Goal: Task Accomplishment & Management: Manage account settings

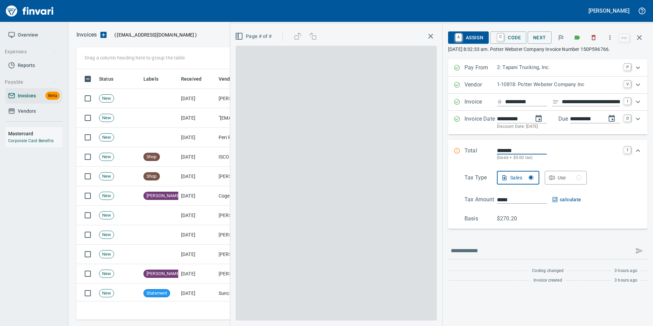
scroll to position [245, 557]
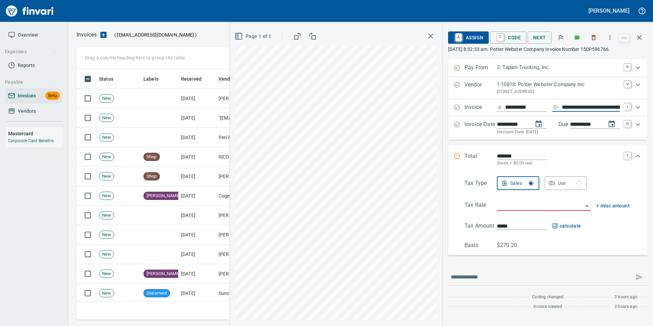
click at [584, 107] on input "**********" at bounding box center [590, 107] width 58 height 9
type input "**********"
click at [542, 208] on input "search" at bounding box center [540, 206] width 86 height 10
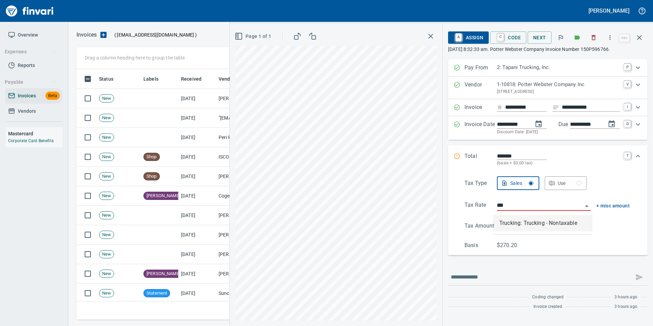
click at [536, 220] on li "Trucking: Trucking - Nontaxable" at bounding box center [543, 223] width 98 height 16
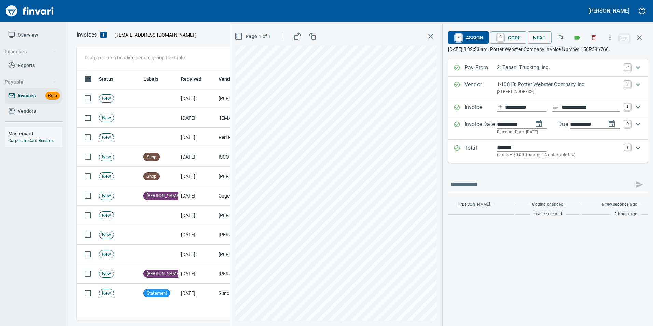
type input "**********"
click at [514, 35] on span "C Code" at bounding box center [507, 38] width 25 height 12
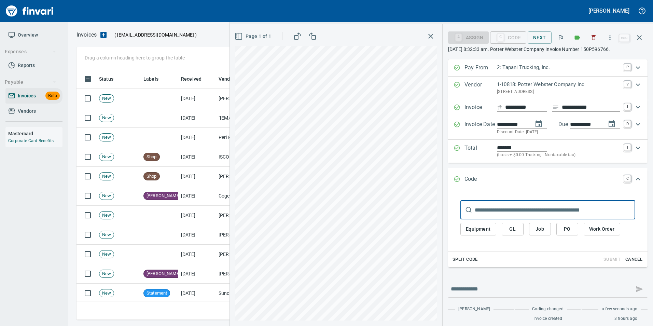
click at [556, 231] on button "PO" at bounding box center [567, 229] width 22 height 13
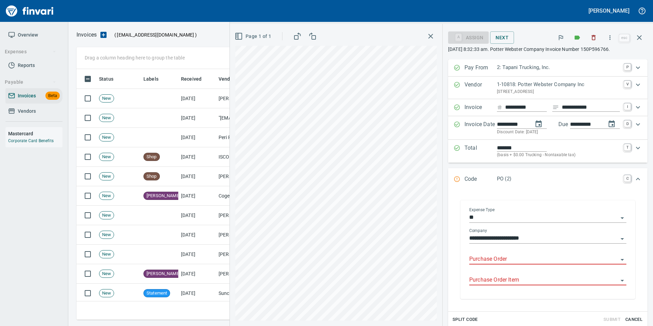
click at [497, 256] on input "Purchase Order" at bounding box center [543, 259] width 149 height 10
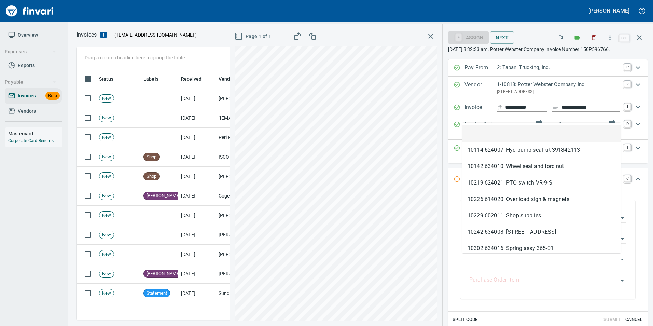
type input "**********"
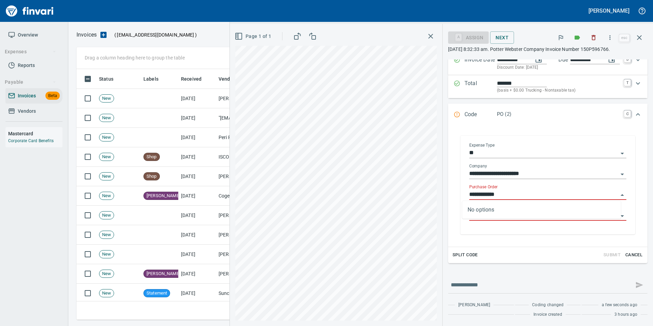
scroll to position [65, 0]
click at [641, 37] on icon "button" at bounding box center [639, 37] width 8 height 8
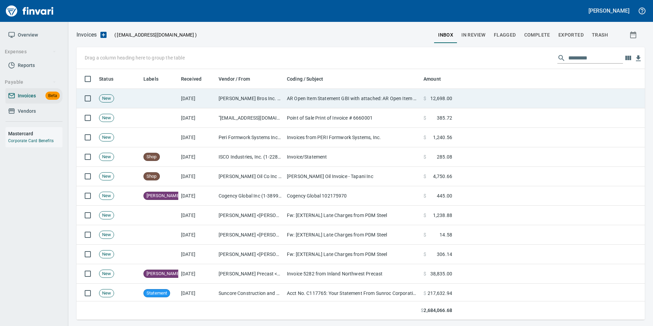
scroll to position [245, 558]
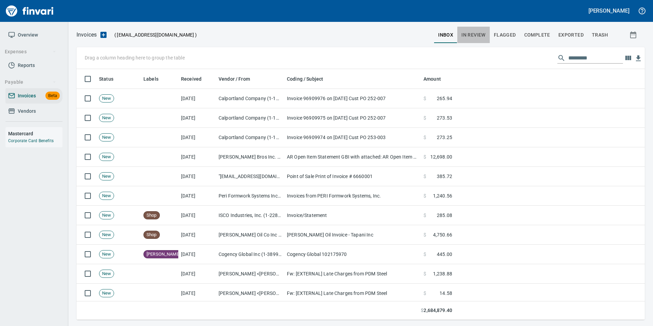
click at [466, 33] on span "In Review" at bounding box center [473, 35] width 24 height 9
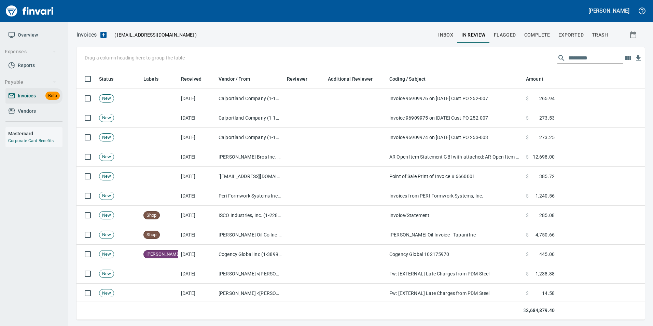
scroll to position [245, 558]
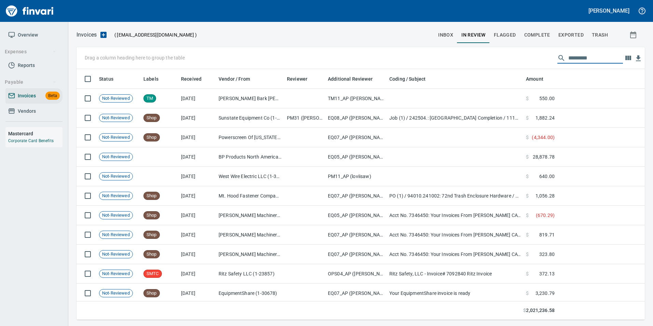
click at [570, 61] on input "text" at bounding box center [595, 58] width 55 height 11
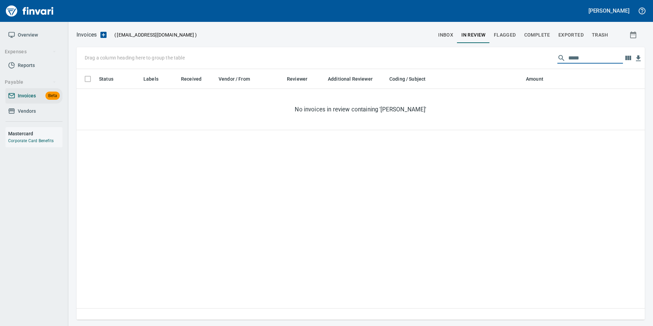
type input "****"
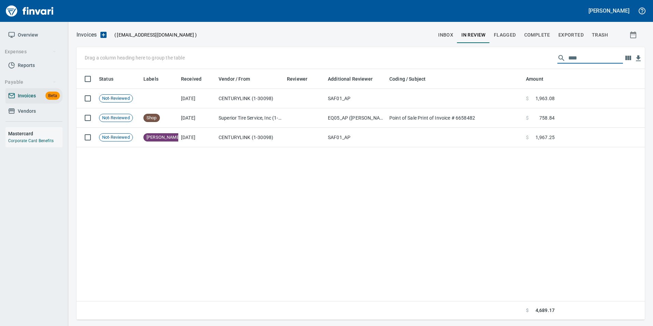
click at [455, 35] on button "inbox" at bounding box center [445, 35] width 23 height 16
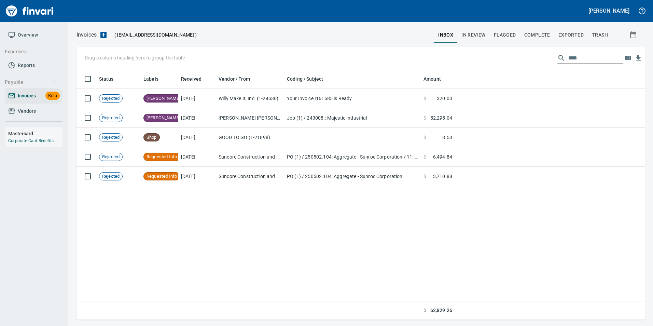
scroll to position [245, 563]
click at [583, 58] on input "****" at bounding box center [595, 58] width 55 height 11
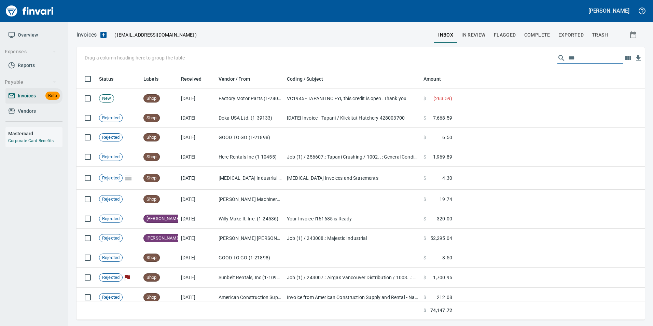
scroll to position [245, 558]
type input "*"
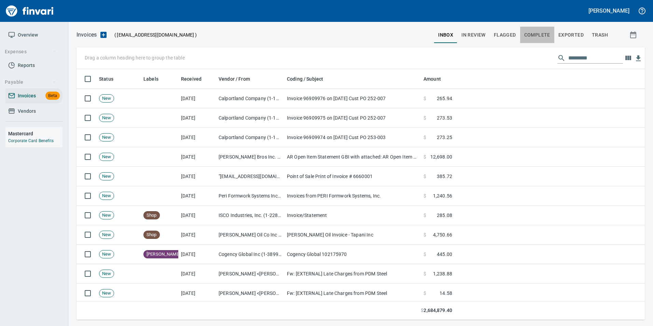
click at [539, 34] on span "Complete" at bounding box center [537, 35] width 26 height 9
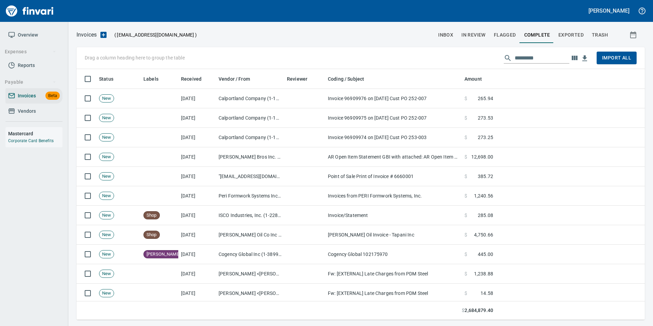
scroll to position [245, 558]
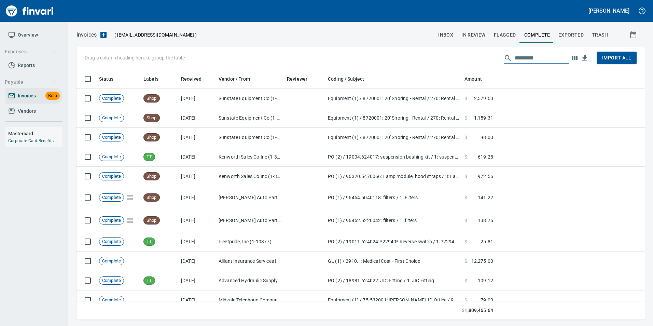
click at [542, 56] on input "text" at bounding box center [541, 58] width 55 height 11
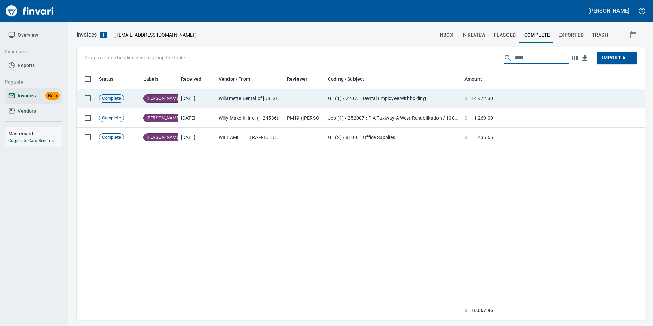
click at [523, 103] on td at bounding box center [570, 98] width 149 height 19
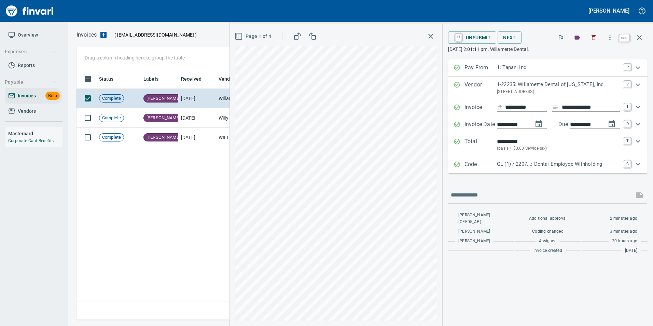
scroll to position [245, 562]
click at [642, 32] on button "button" at bounding box center [639, 37] width 16 height 16
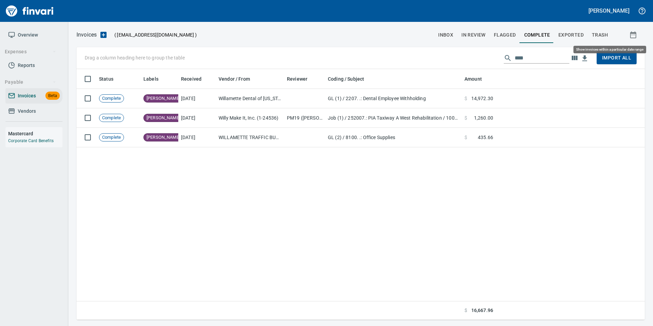
scroll to position [245, 563]
click at [534, 58] on input "****" at bounding box center [541, 58] width 55 height 11
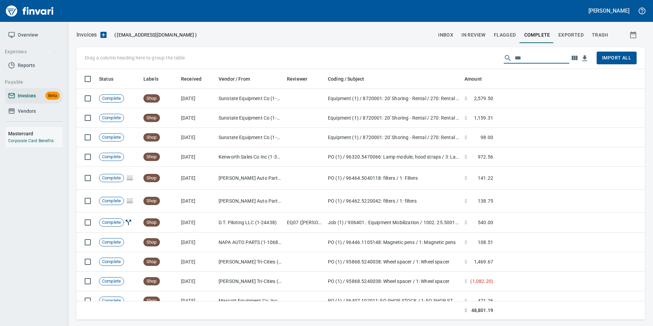
scroll to position [245, 558]
type input "*"
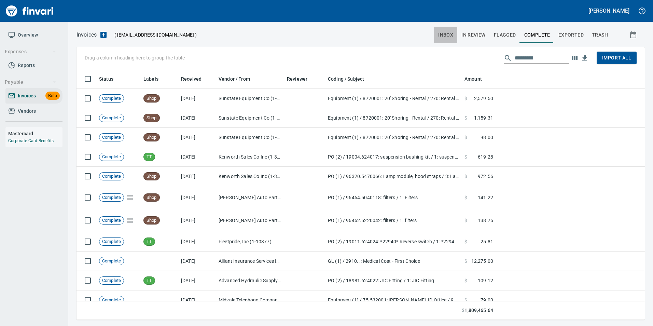
click at [446, 33] on span "inbox" at bounding box center [445, 35] width 15 height 9
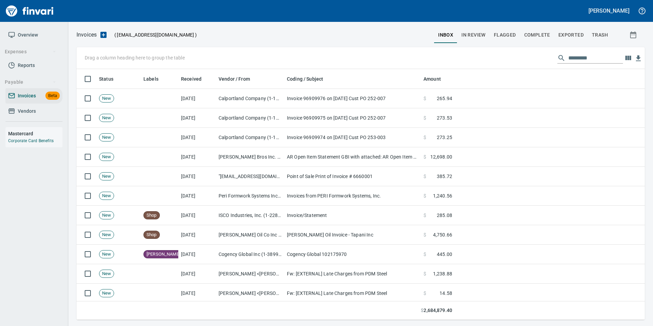
scroll to position [245, 558]
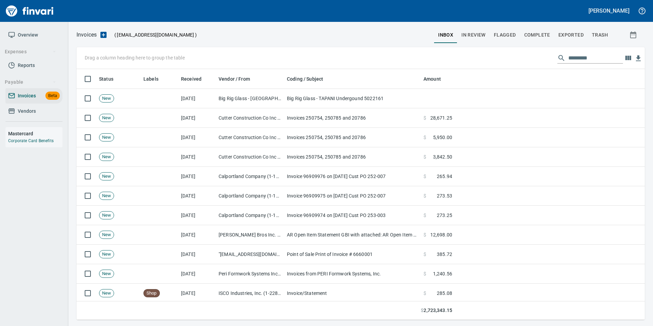
click at [477, 33] on span "In Review" at bounding box center [473, 35] width 24 height 9
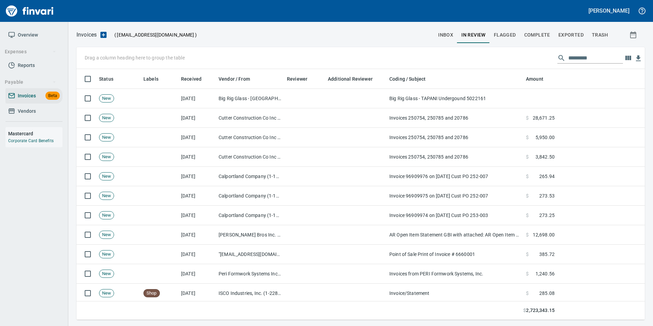
scroll to position [245, 558]
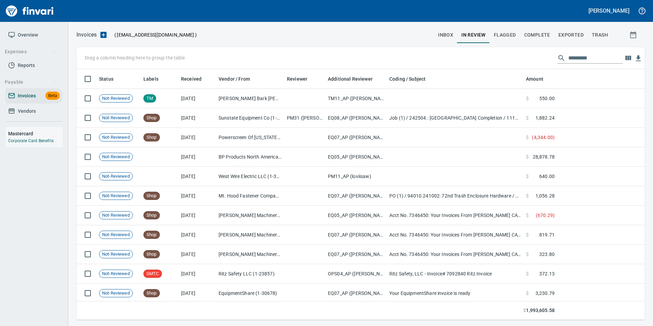
click at [582, 60] on input "text" at bounding box center [595, 58] width 55 height 11
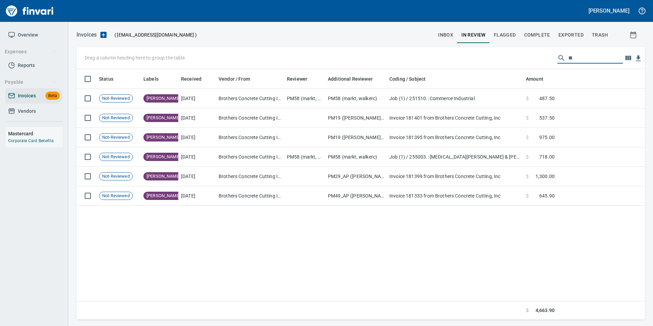
type input "*"
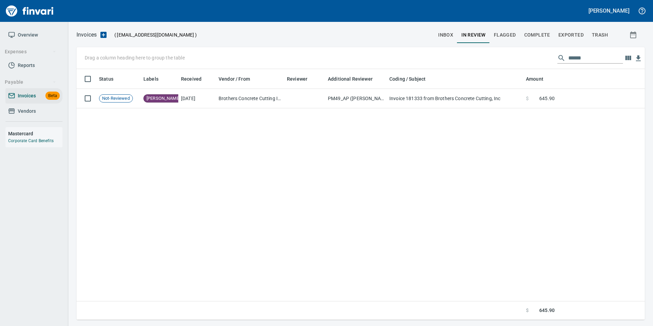
click at [591, 58] on input "******" at bounding box center [595, 58] width 55 height 11
click at [600, 58] on input "******" at bounding box center [595, 58] width 55 height 11
click at [597, 60] on input "******" at bounding box center [595, 58] width 55 height 11
click at [596, 57] on input "******" at bounding box center [595, 58] width 55 height 11
click at [586, 59] on input "******" at bounding box center [595, 58] width 55 height 11
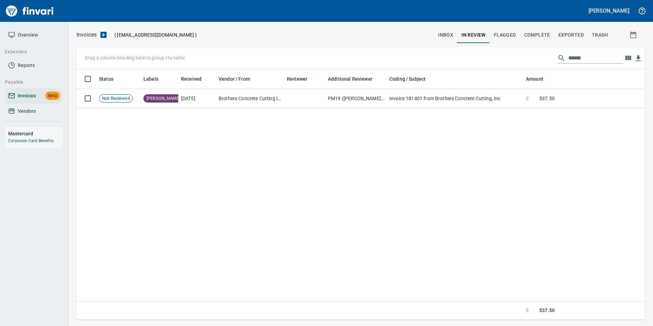
click at [591, 58] on input "******" at bounding box center [595, 58] width 55 height 11
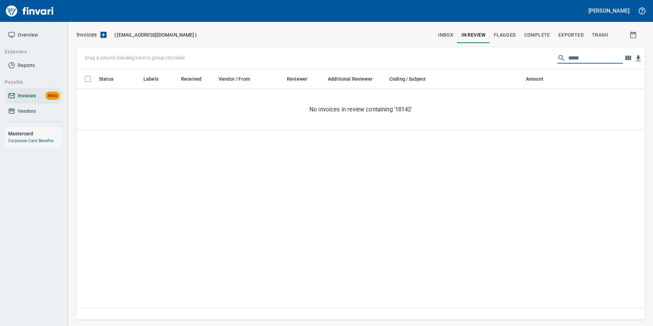
type input "******"
click at [443, 37] on span "inbox" at bounding box center [445, 35] width 15 height 9
click at [590, 57] on input "******" at bounding box center [595, 58] width 55 height 11
type input "*"
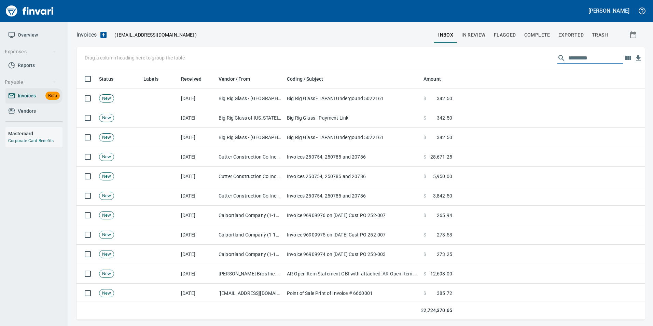
scroll to position [245, 558]
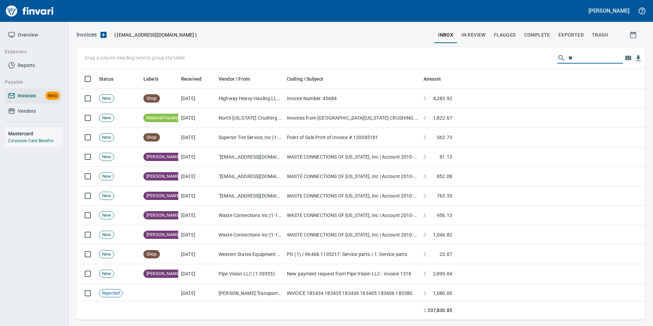
type input "*"
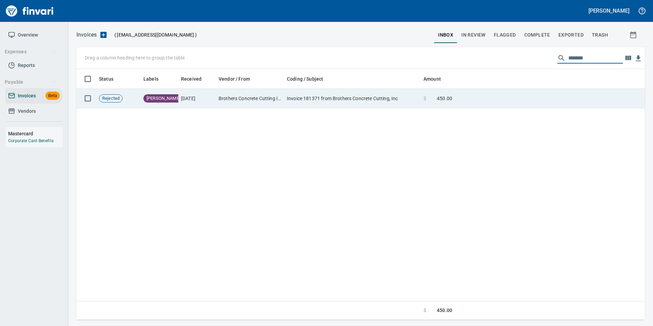
type input "*******"
click at [513, 102] on td at bounding box center [550, 98] width 190 height 19
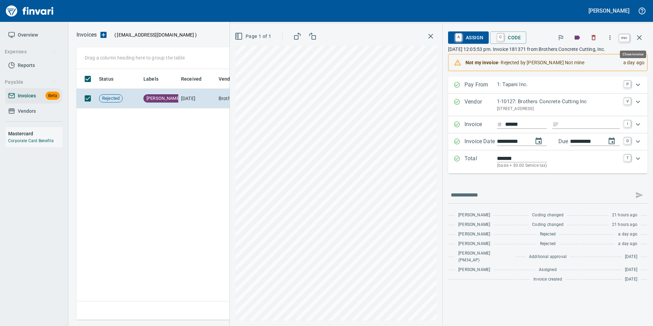
click at [643, 35] on button "button" at bounding box center [639, 37] width 16 height 16
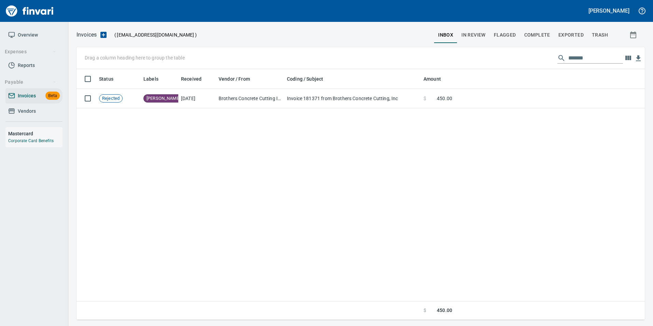
scroll to position [245, 562]
click at [587, 57] on input "*******" at bounding box center [595, 58] width 55 height 11
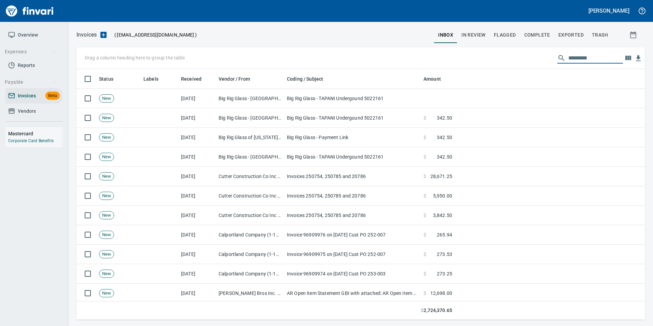
scroll to position [245, 558]
click at [505, 35] on span "Flagged" at bounding box center [505, 35] width 22 height 9
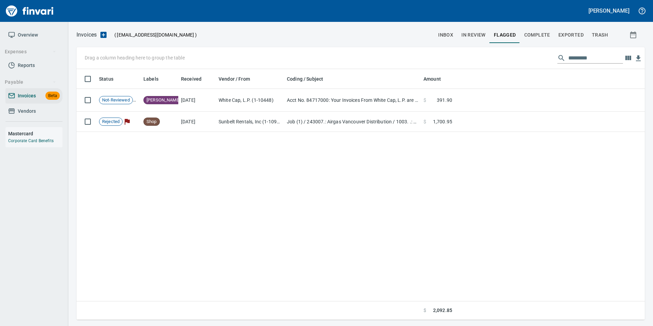
scroll to position [245, 558]
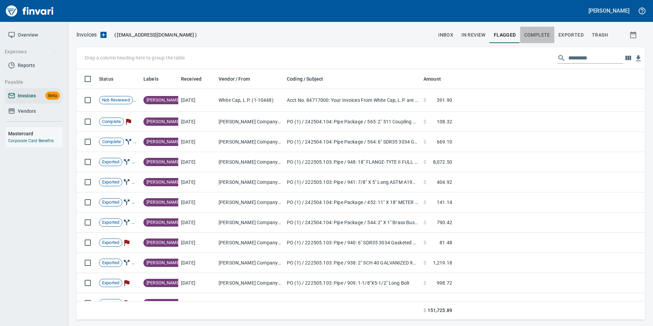
click at [534, 32] on span "Complete" at bounding box center [537, 35] width 26 height 9
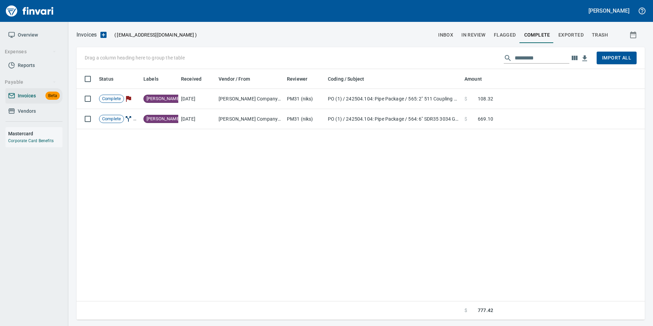
scroll to position [245, 558]
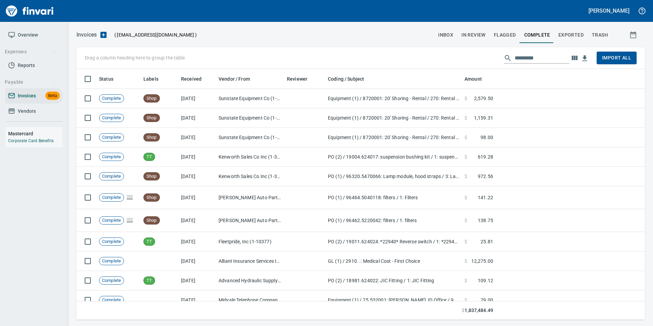
click at [541, 52] on div "Drag a column heading here to group the table Import All" at bounding box center [360, 58] width 568 height 22
click at [540, 55] on input "text" at bounding box center [541, 58] width 55 height 11
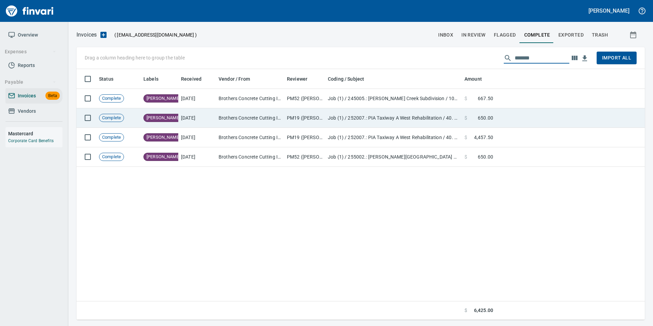
type input "*******"
click at [536, 118] on td at bounding box center [570, 117] width 149 height 19
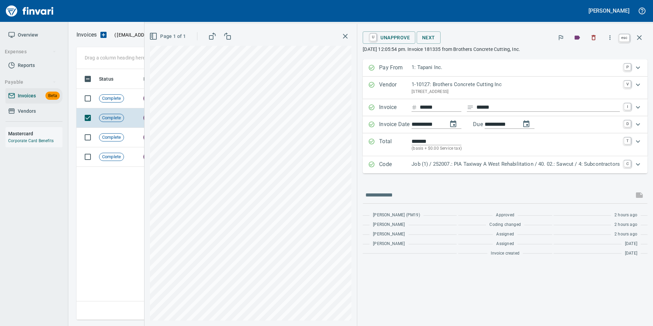
drag, startPoint x: 641, startPoint y: 39, endPoint x: 617, endPoint y: 67, distance: 36.8
click at [641, 39] on icon "button" at bounding box center [639, 37] width 5 height 5
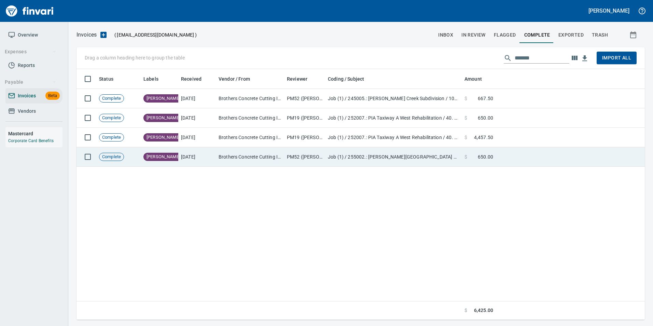
click at [527, 157] on td at bounding box center [570, 156] width 149 height 19
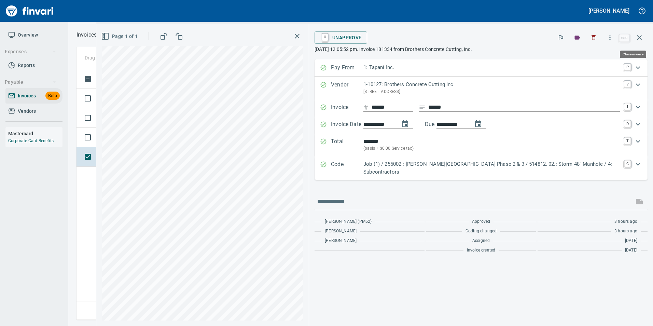
click at [645, 36] on button "button" at bounding box center [639, 37] width 16 height 16
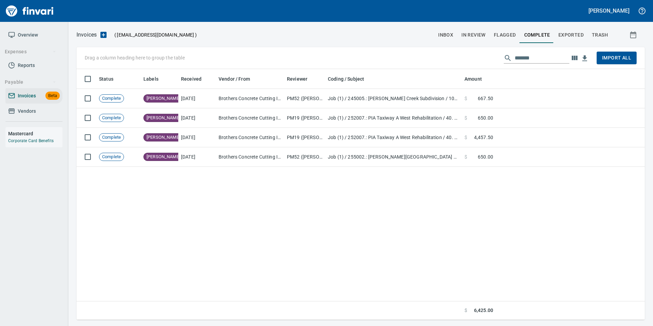
scroll to position [245, 563]
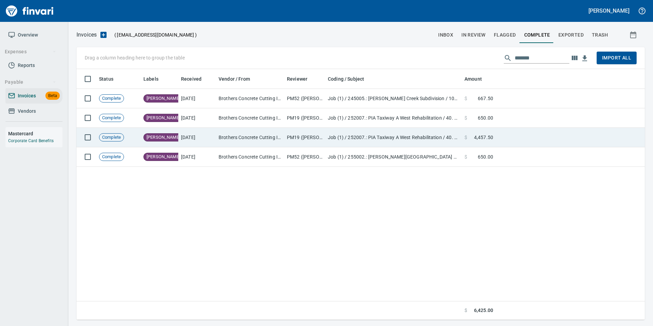
click at [517, 140] on td at bounding box center [570, 137] width 149 height 19
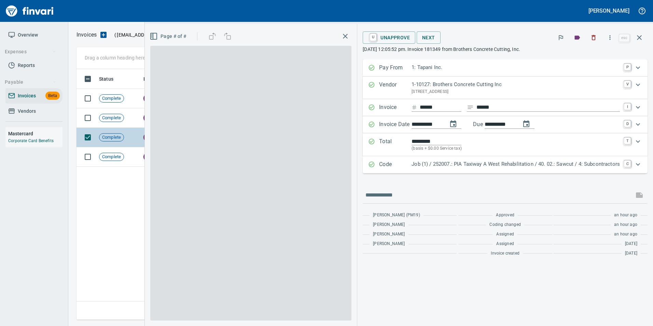
scroll to position [245, 562]
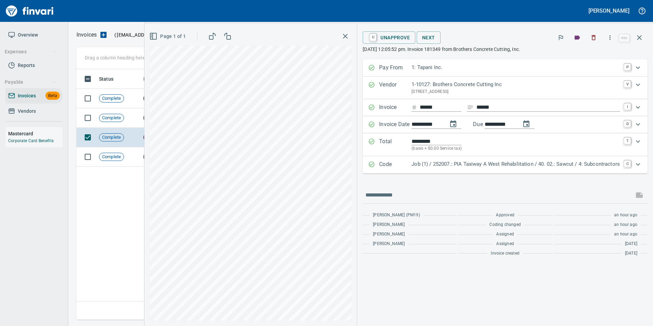
drag, startPoint x: 642, startPoint y: 38, endPoint x: 587, endPoint y: 59, distance: 59.1
click at [642, 38] on icon "button" at bounding box center [639, 37] width 8 height 8
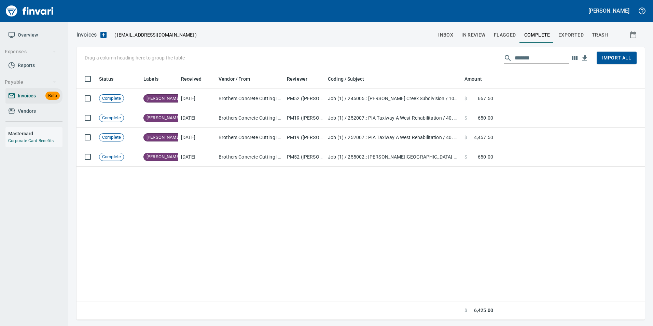
scroll to position [245, 563]
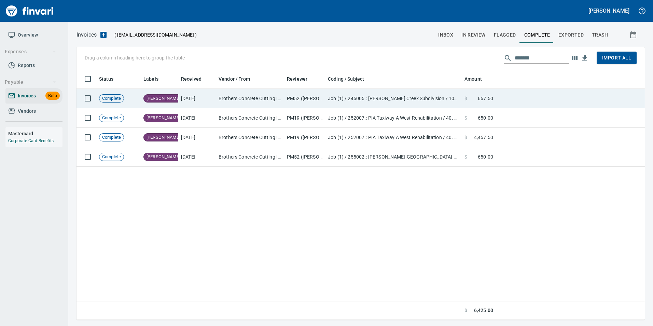
click at [513, 93] on td at bounding box center [570, 98] width 149 height 19
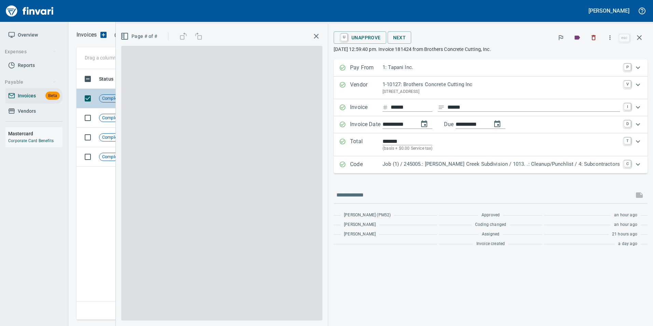
scroll to position [245, 562]
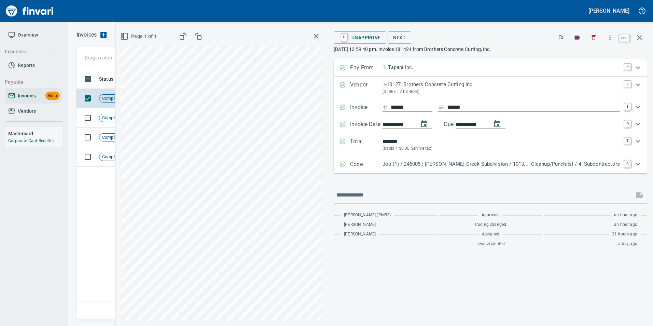
drag, startPoint x: 637, startPoint y: 40, endPoint x: 628, endPoint y: 46, distance: 10.3
click at [637, 40] on icon "button" at bounding box center [639, 37] width 8 height 8
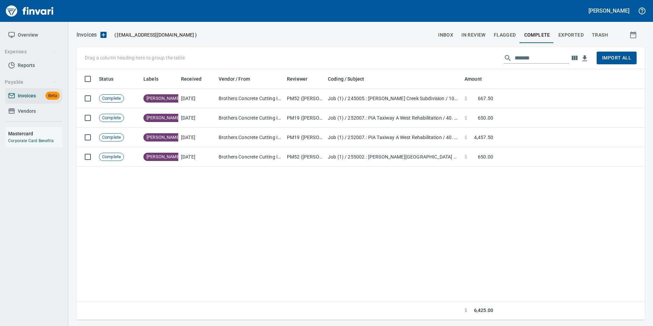
scroll to position [245, 563]
click at [566, 34] on span "Exported" at bounding box center [570, 35] width 25 height 9
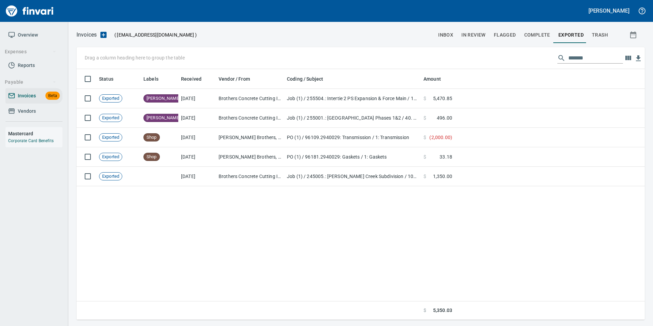
scroll to position [245, 563]
click at [579, 60] on input "*******" at bounding box center [595, 58] width 55 height 11
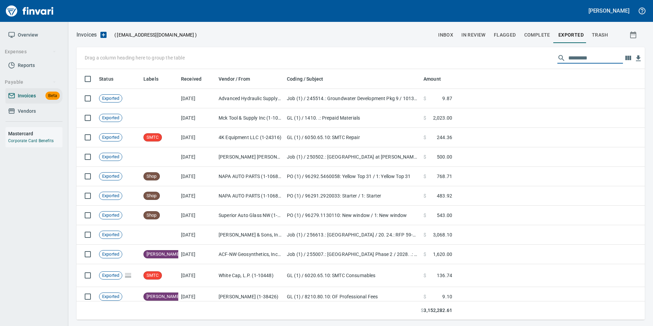
scroll to position [245, 558]
click at [452, 31] on button "inbox" at bounding box center [445, 35] width 23 height 16
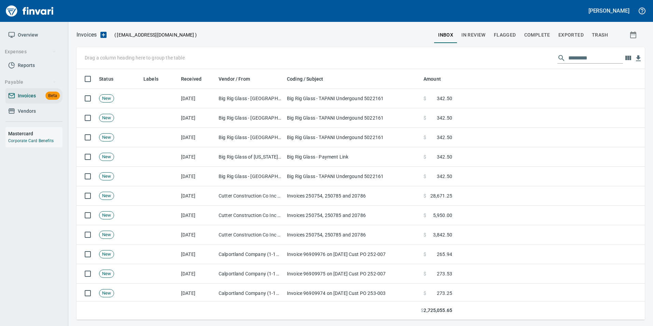
scroll to position [245, 558]
click at [473, 38] on span "In Review" at bounding box center [473, 35] width 24 height 9
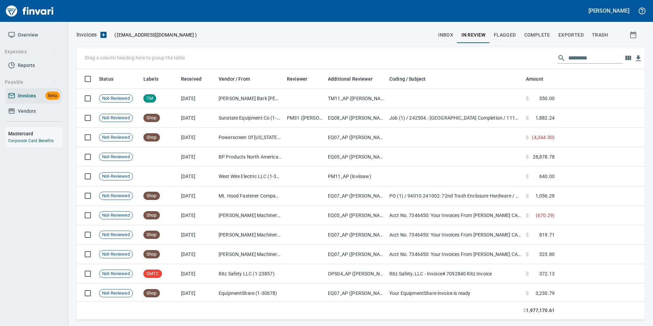
scroll to position [245, 558]
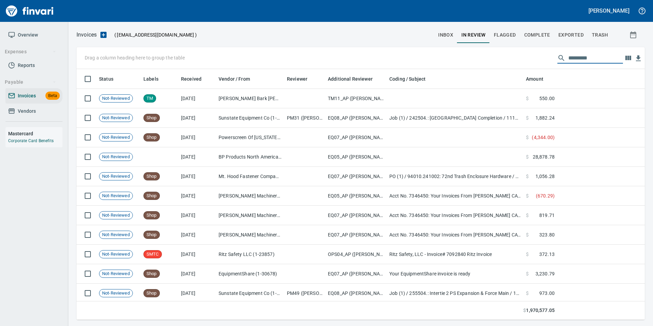
click at [572, 56] on input "text" at bounding box center [595, 58] width 55 height 11
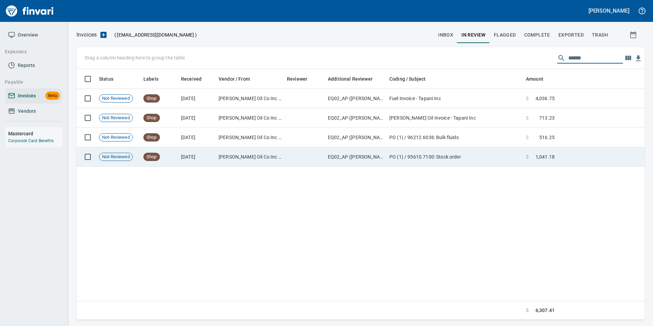
type input "******"
click at [534, 156] on span at bounding box center [531, 156] width 7 height 7
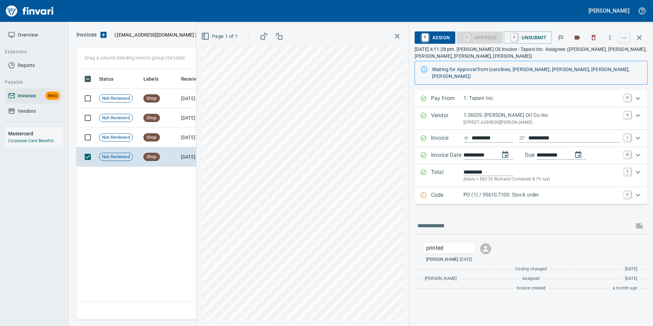
click at [637, 36] on icon "button" at bounding box center [639, 37] width 8 height 8
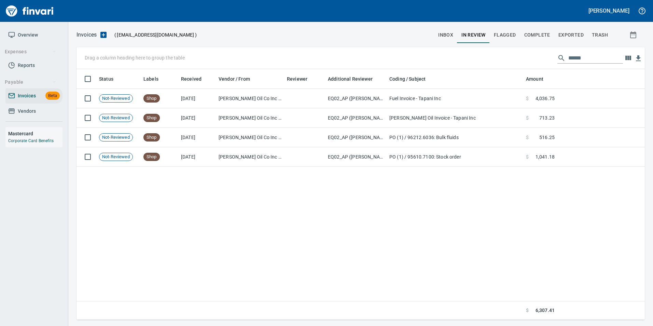
scroll to position [245, 562]
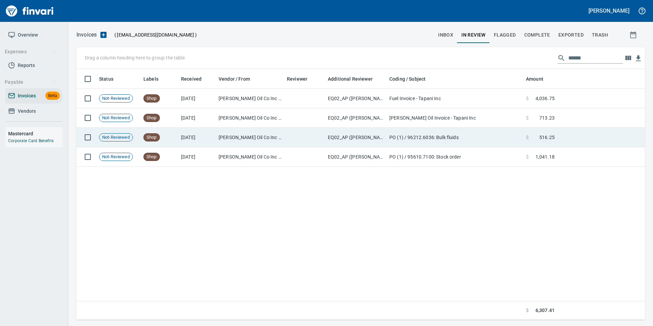
click at [542, 138] on span "516.25" at bounding box center [546, 137] width 15 height 7
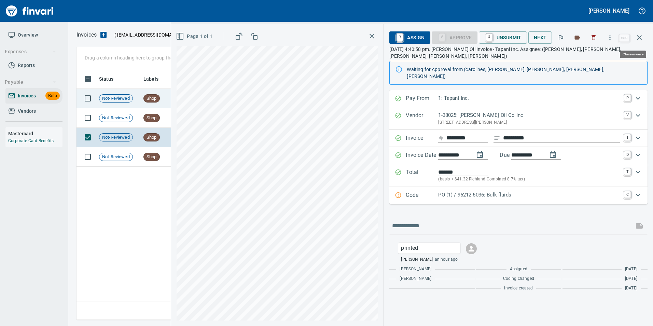
drag, startPoint x: 642, startPoint y: 37, endPoint x: 618, endPoint y: 104, distance: 71.4
click at [642, 37] on icon "button" at bounding box center [639, 37] width 8 height 8
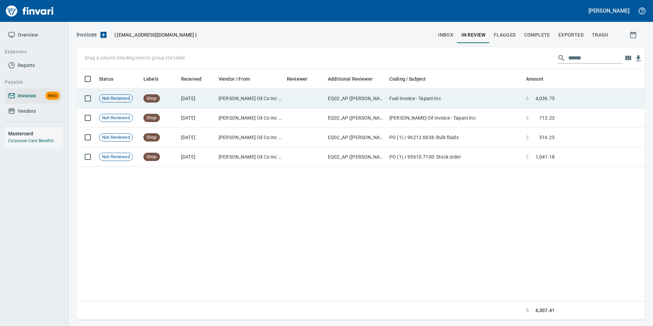
scroll to position [245, 562]
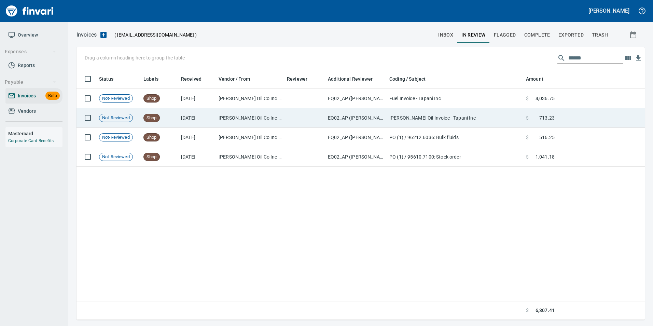
click at [586, 115] on td at bounding box center [600, 117] width 87 height 19
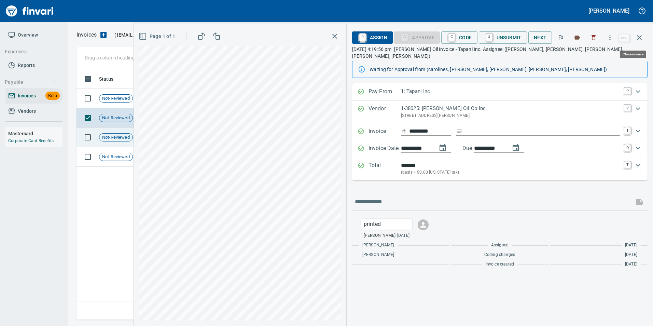
drag, startPoint x: 640, startPoint y: 39, endPoint x: 563, endPoint y: 145, distance: 131.2
click at [640, 39] on icon "button" at bounding box center [639, 37] width 5 height 5
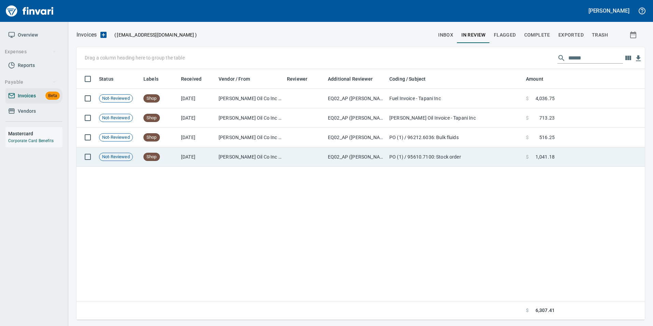
scroll to position [245, 562]
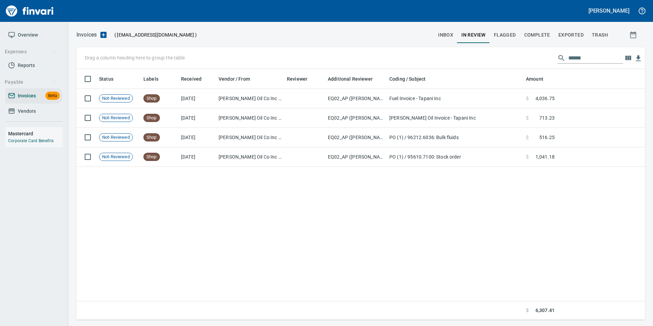
click at [446, 32] on span "inbox" at bounding box center [445, 35] width 15 height 9
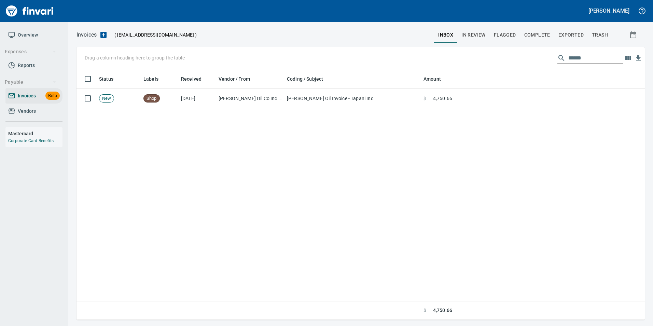
scroll to position [245, 563]
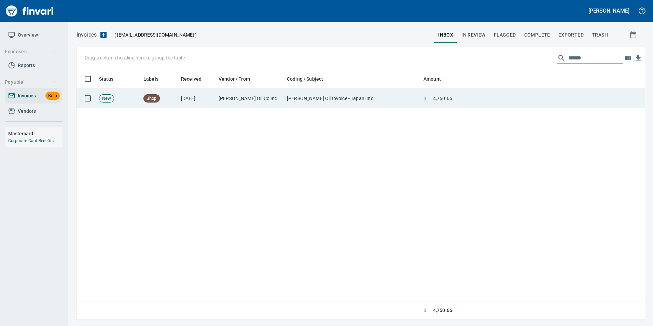
click at [495, 102] on td at bounding box center [550, 98] width 190 height 19
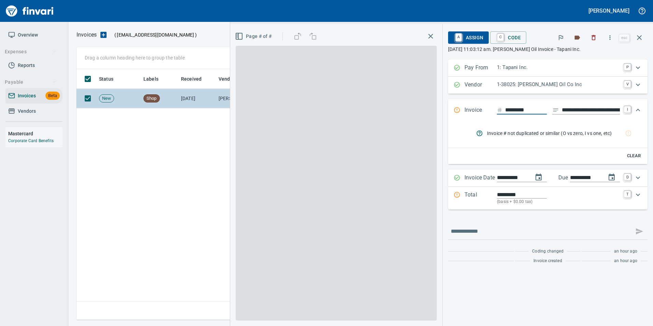
scroll to position [245, 562]
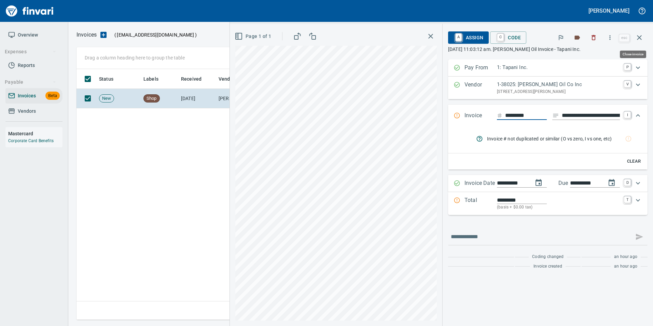
click at [645, 33] on button "button" at bounding box center [639, 37] width 16 height 16
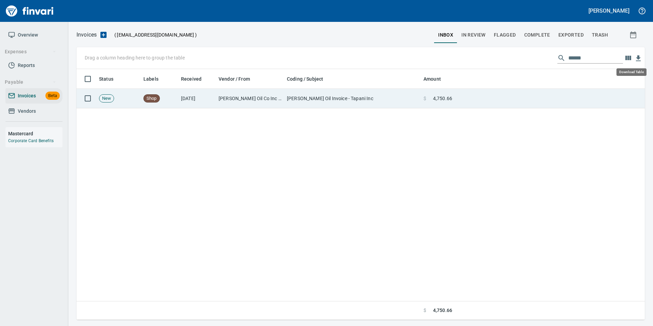
scroll to position [245, 563]
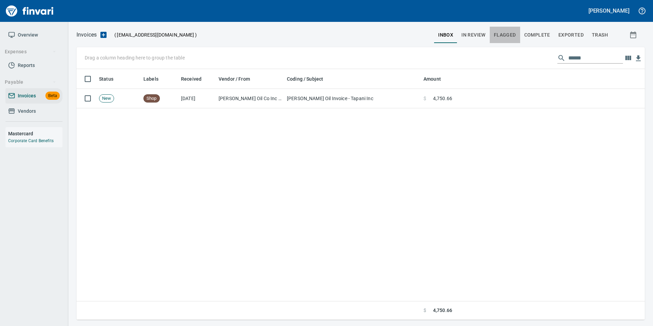
click at [508, 31] on span "Flagged" at bounding box center [505, 35] width 22 height 9
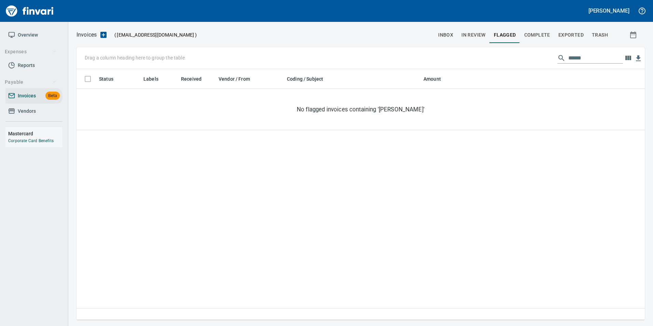
scroll to position [245, 563]
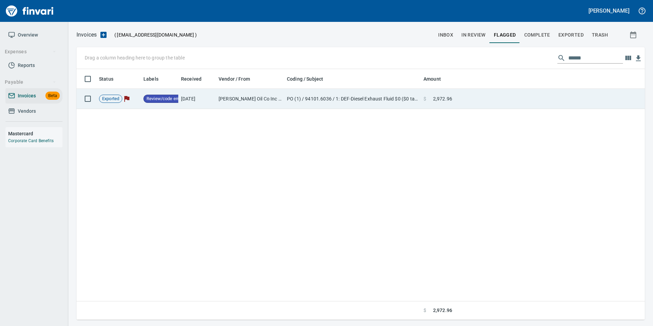
click at [531, 101] on td at bounding box center [550, 99] width 190 height 20
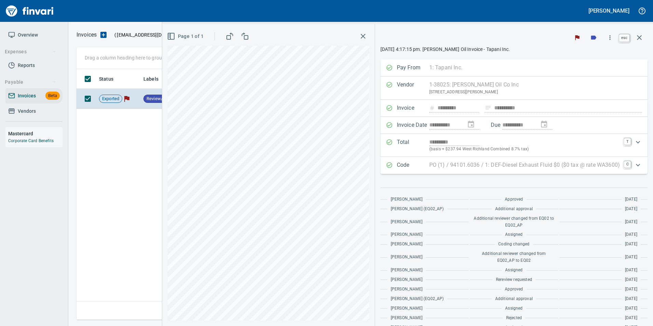
scroll to position [245, 562]
click at [634, 34] on button "button" at bounding box center [639, 37] width 16 height 16
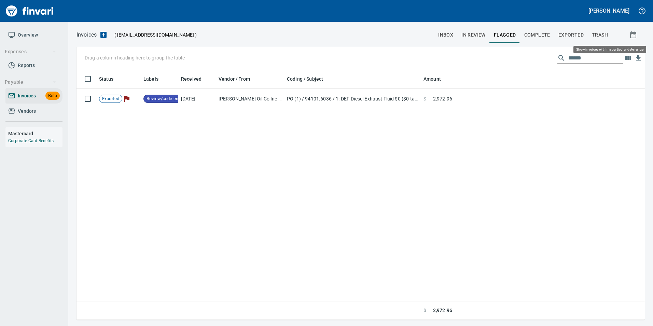
scroll to position [245, 563]
click at [547, 35] on span "Complete" at bounding box center [537, 35] width 26 height 9
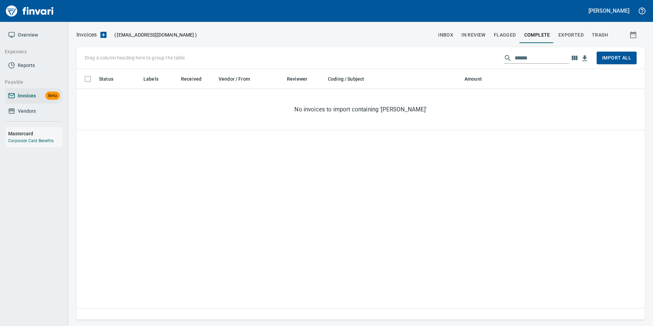
scroll to position [245, 563]
click at [560, 34] on span "Exported" at bounding box center [570, 35] width 25 height 9
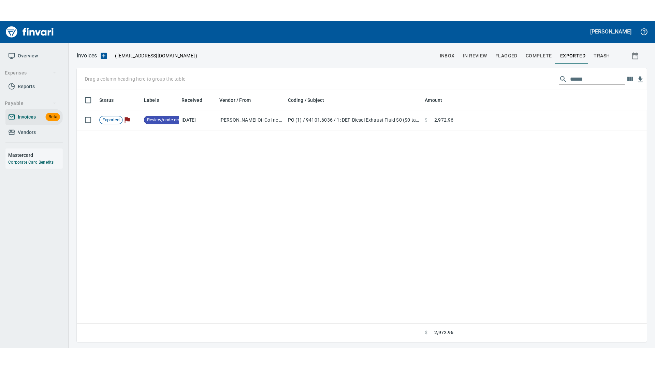
scroll to position [245, 563]
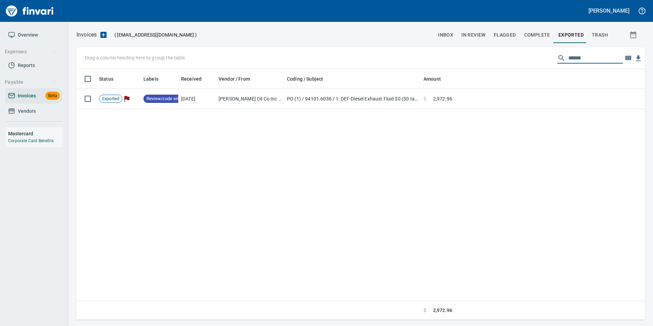
click at [574, 56] on input "******" at bounding box center [595, 58] width 55 height 11
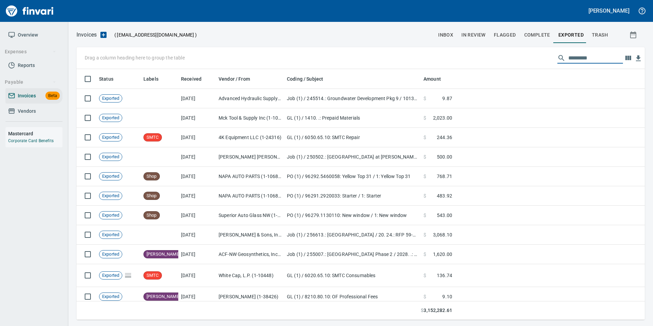
scroll to position [245, 558]
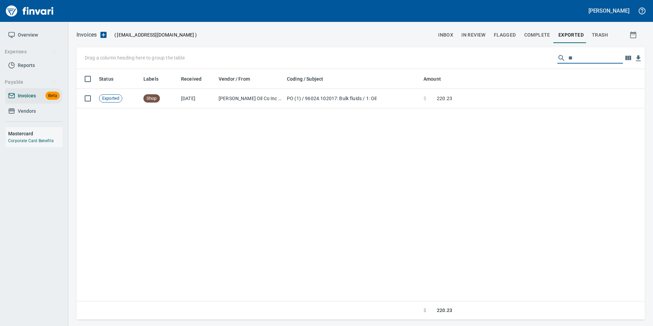
type input "*"
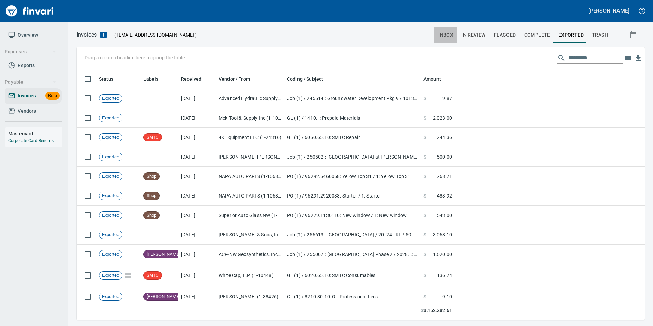
click at [455, 37] on button "inbox" at bounding box center [445, 35] width 23 height 16
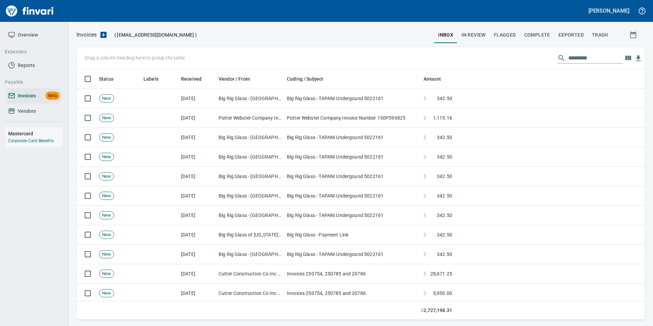
scroll to position [245, 558]
click at [590, 60] on input "text" at bounding box center [595, 58] width 55 height 11
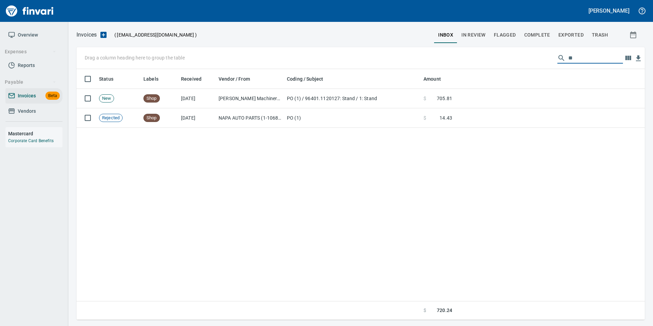
type input "*"
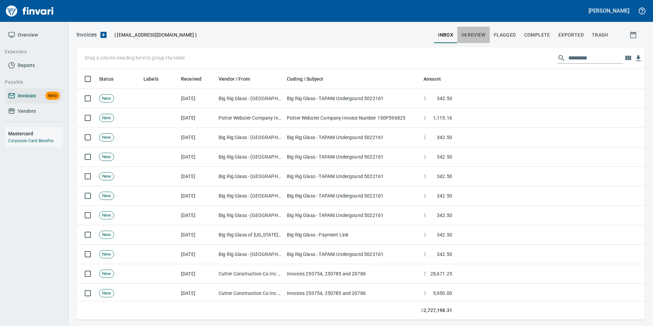
click at [476, 37] on span "In Review" at bounding box center [473, 35] width 24 height 9
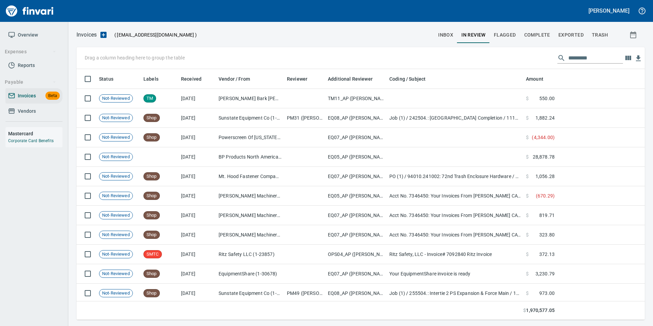
scroll to position [245, 558]
click at [577, 60] on input "text" at bounding box center [595, 58] width 55 height 11
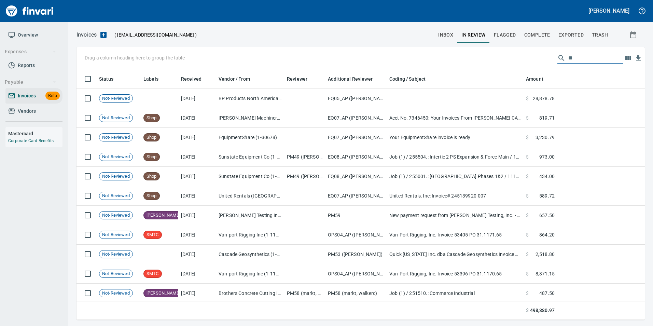
type input "*"
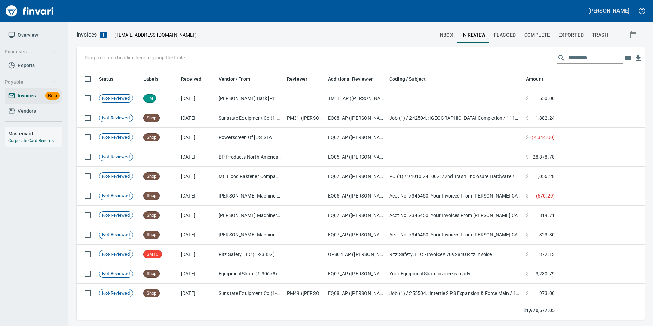
click at [584, 35] on button "Exported" at bounding box center [570, 35] width 33 height 16
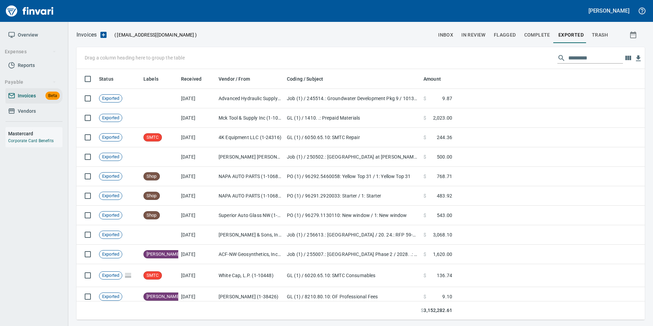
scroll to position [245, 558]
click at [572, 59] on input "text" at bounding box center [595, 58] width 55 height 11
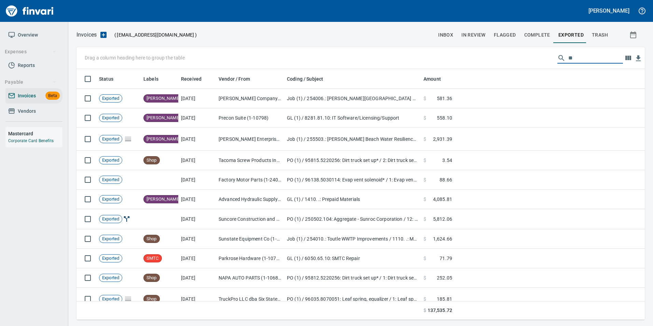
type input "*"
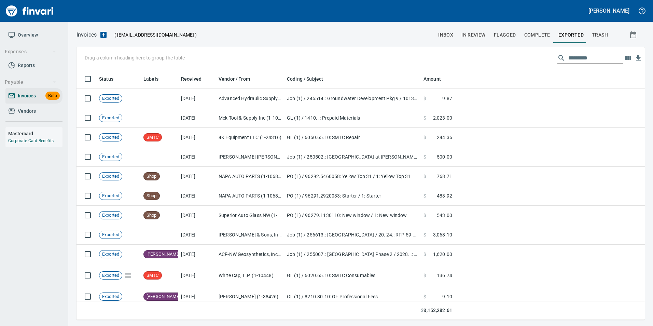
click at [476, 35] on span "In Review" at bounding box center [473, 35] width 24 height 9
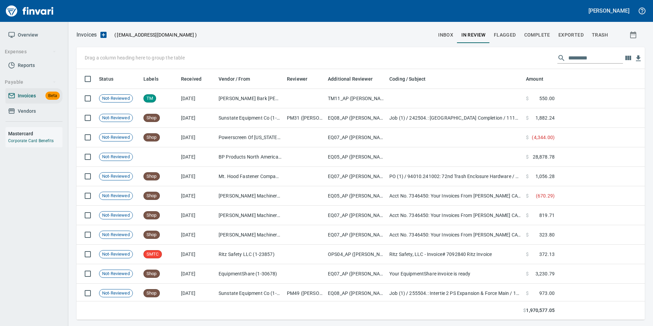
scroll to position [245, 558]
click at [587, 55] on input "text" at bounding box center [595, 58] width 55 height 11
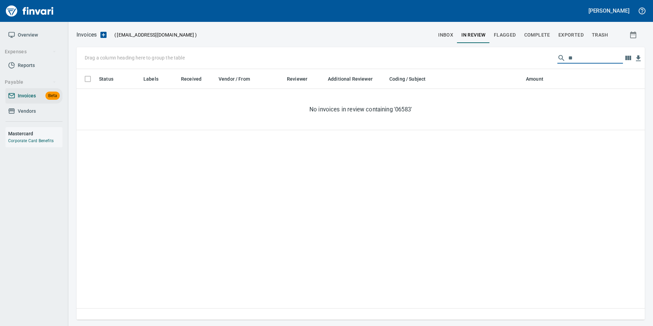
type input "*"
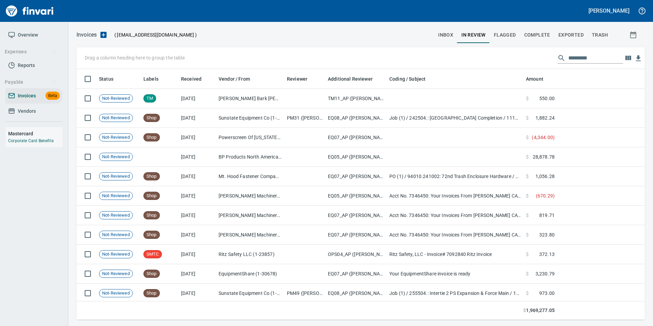
click at [593, 58] on input "text" at bounding box center [595, 58] width 55 height 11
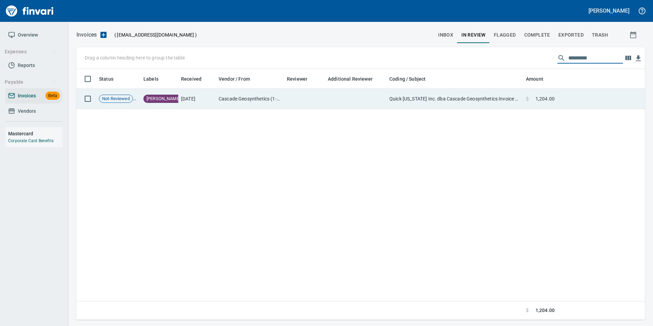
click at [522, 104] on td "Quick [US_STATE] Inc. dba Cascade Geosynthetics Invoice #CAS112548 available fo…" at bounding box center [454, 99] width 137 height 20
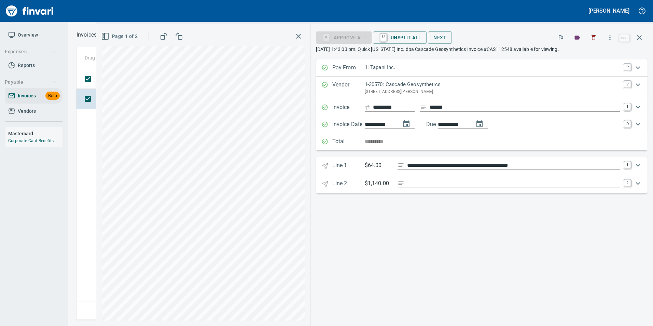
click at [635, 38] on icon "button" at bounding box center [639, 37] width 8 height 8
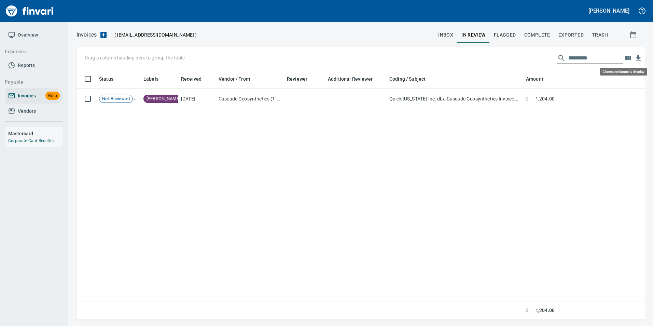
scroll to position [245, 563]
click at [595, 60] on input "*********" at bounding box center [595, 58] width 55 height 11
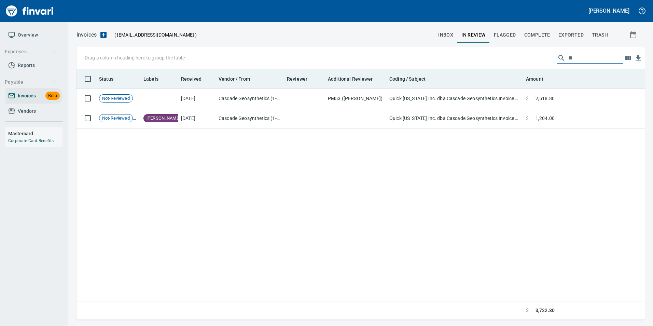
type input "*"
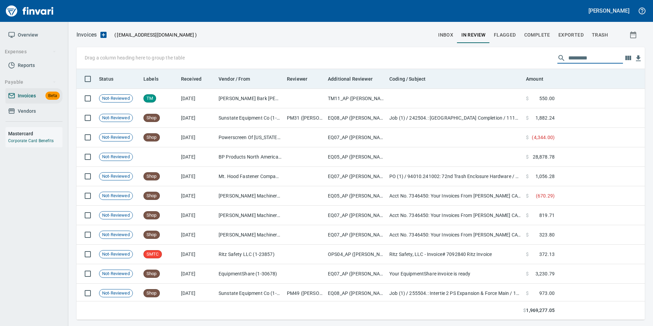
scroll to position [245, 558]
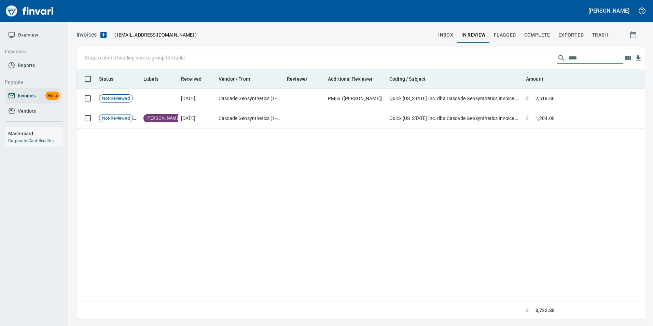
type input "*****"
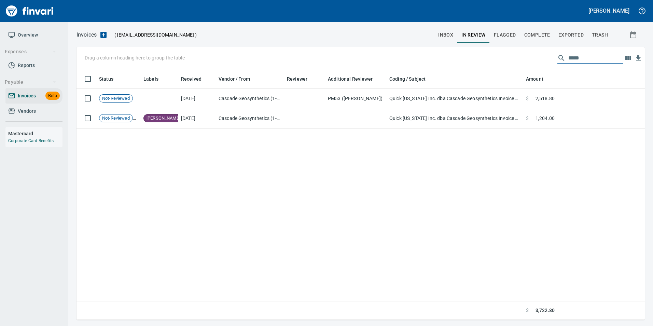
click at [442, 36] on span "inbox" at bounding box center [445, 35] width 15 height 9
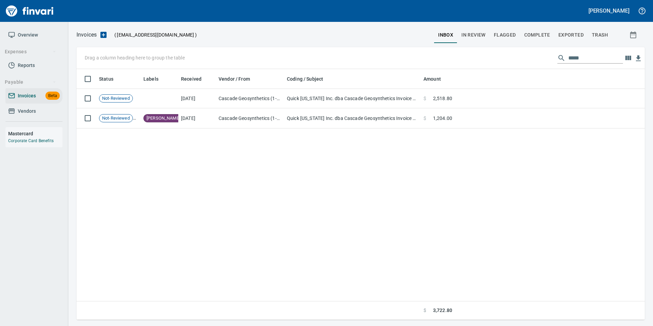
scroll to position [245, 563]
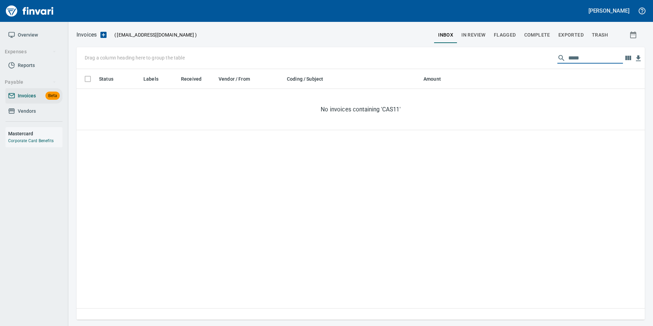
click at [576, 57] on input "*****" at bounding box center [595, 58] width 55 height 11
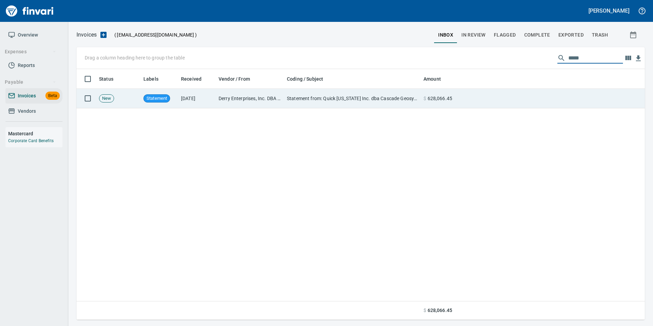
click at [504, 98] on td at bounding box center [550, 98] width 190 height 19
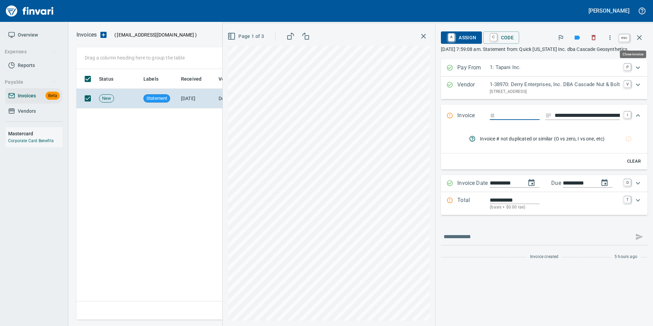
click at [640, 38] on icon "button" at bounding box center [639, 37] width 8 height 8
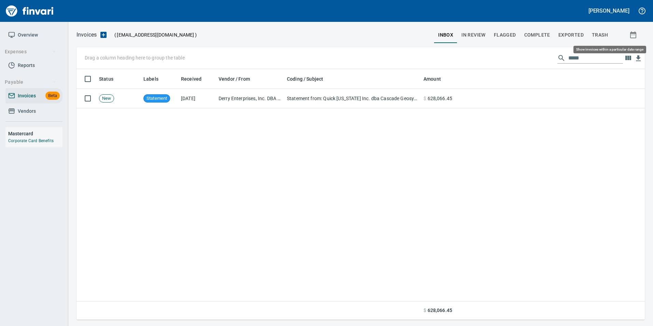
scroll to position [245, 562]
click at [593, 56] on input "*****" at bounding box center [595, 58] width 55 height 11
type input "*"
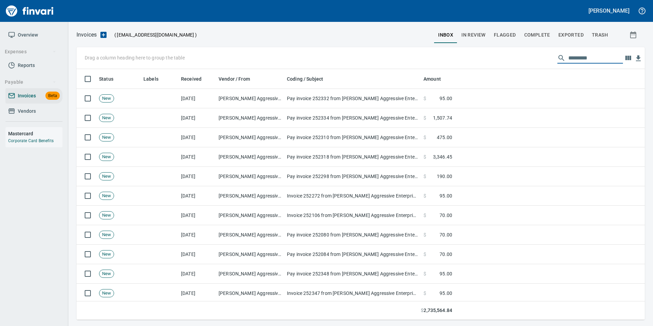
scroll to position [245, 558]
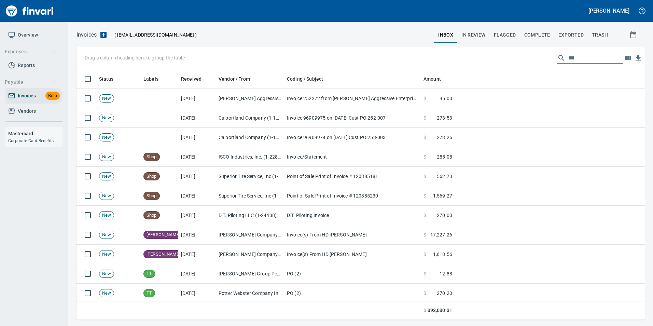
type input "****"
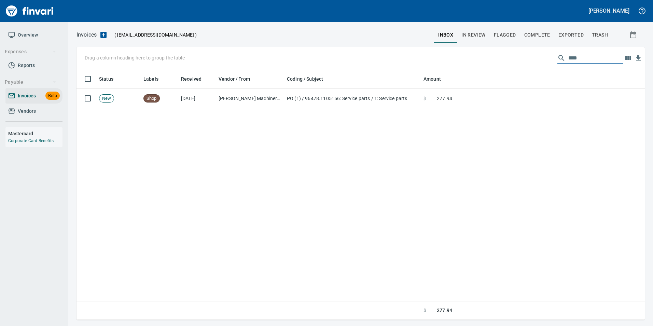
click at [475, 39] on button "In Review" at bounding box center [473, 35] width 32 height 16
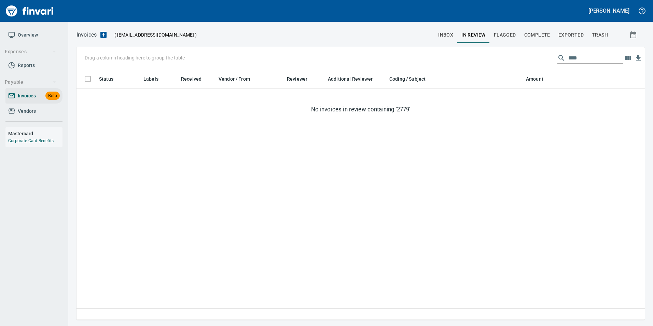
scroll to position [245, 563]
click at [571, 56] on input "****" at bounding box center [595, 58] width 55 height 11
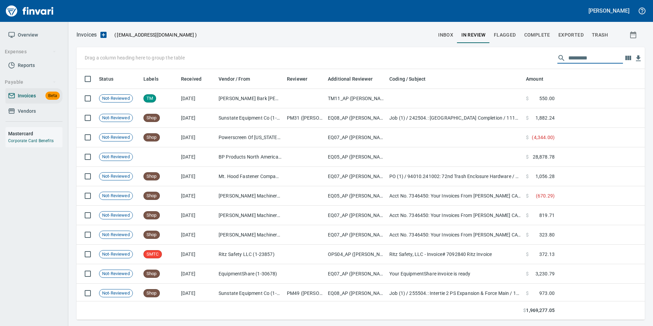
scroll to position [245, 558]
click at [542, 35] on span "Complete" at bounding box center [537, 35] width 26 height 9
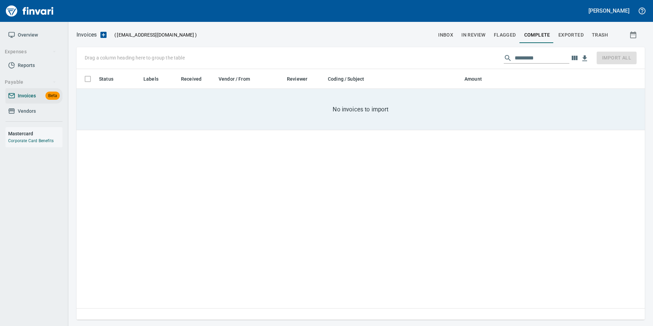
scroll to position [245, 558]
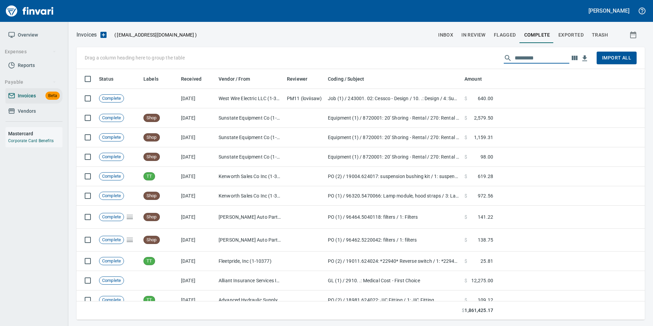
click at [537, 60] on input "text" at bounding box center [541, 58] width 55 height 11
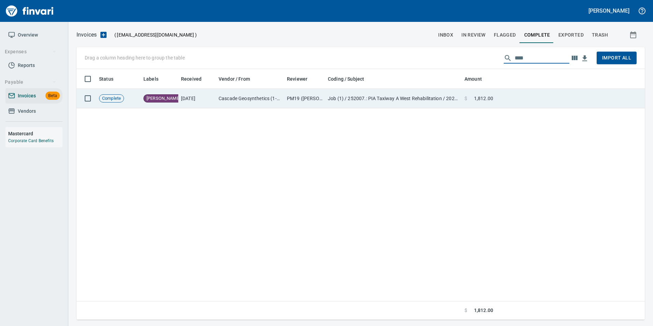
type input "****"
click at [527, 90] on td at bounding box center [570, 98] width 149 height 19
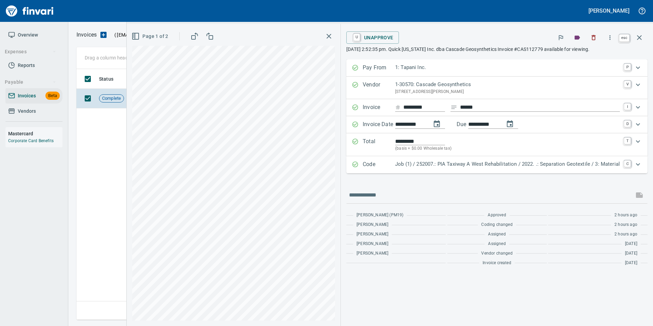
click at [637, 37] on icon "button" at bounding box center [639, 37] width 8 height 8
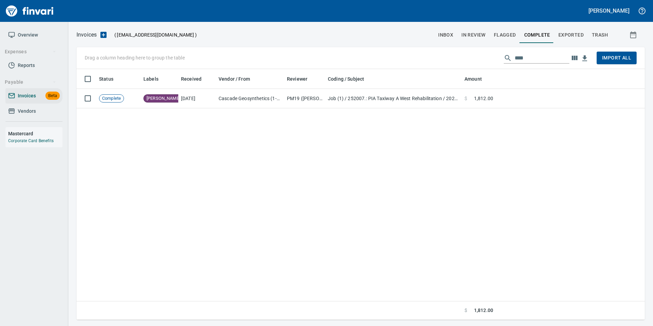
click at [518, 58] on input "****" at bounding box center [541, 58] width 55 height 11
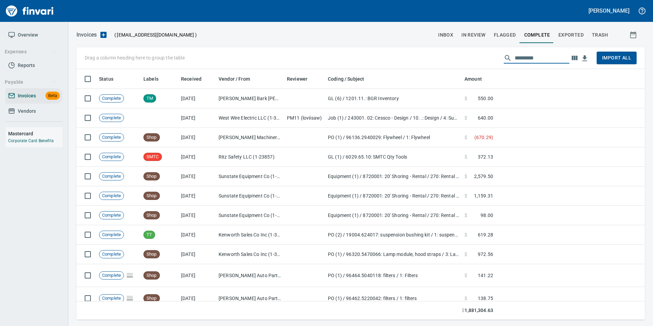
click at [449, 41] on button "inbox" at bounding box center [445, 35] width 23 height 16
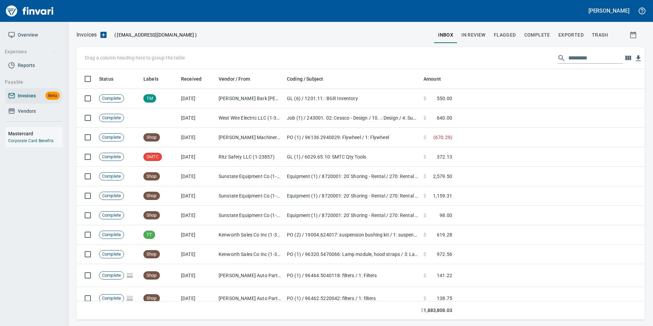
scroll to position [245, 558]
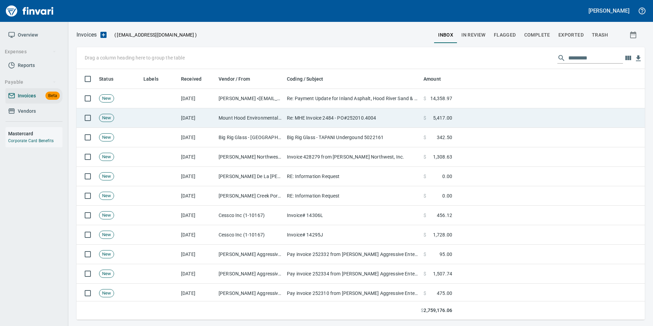
click at [372, 122] on td "Re: MHE Invoice 2484 - PO#252010.4004" at bounding box center [352, 117] width 137 height 19
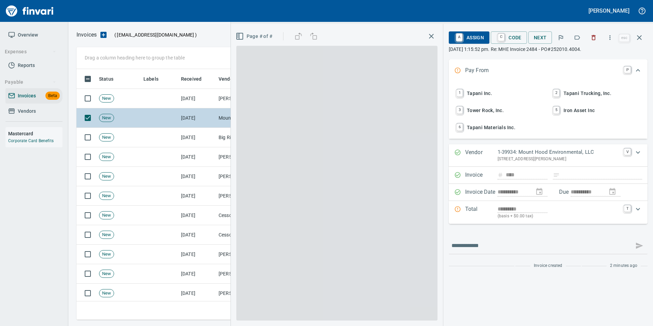
scroll to position [245, 557]
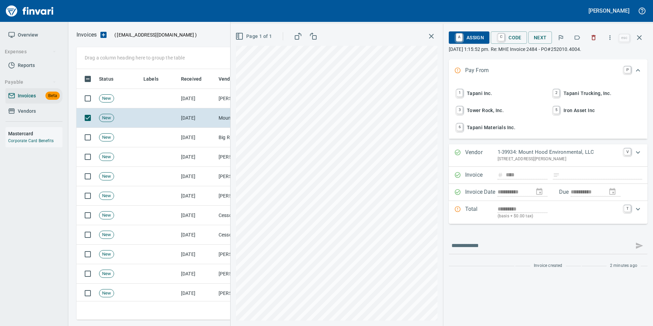
click at [485, 95] on span "1 Tapani Inc." at bounding box center [500, 93] width 90 height 12
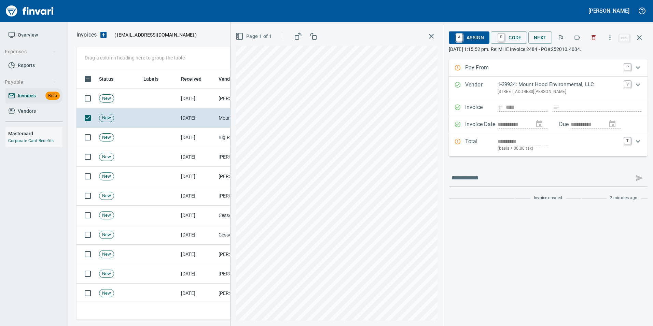
type input "**********"
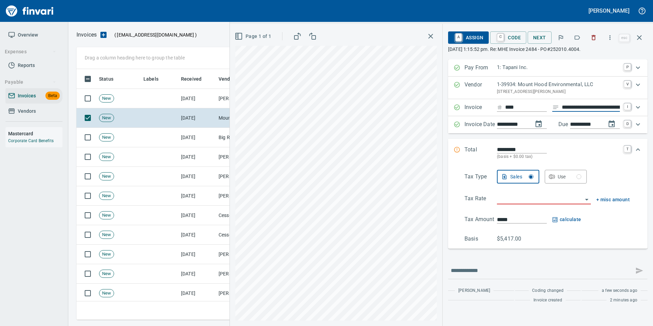
click at [590, 107] on input "**********" at bounding box center [590, 107] width 58 height 9
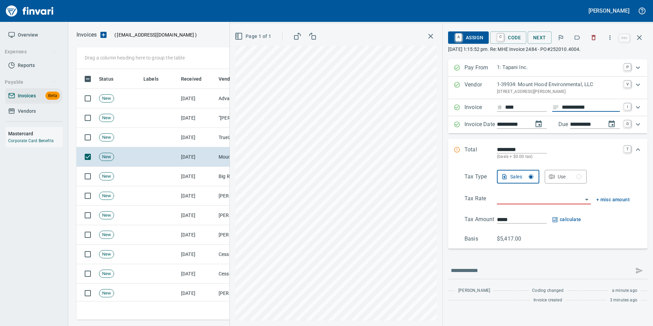
type input "**********"
click at [537, 200] on input "search" at bounding box center [540, 199] width 86 height 10
click at [527, 217] on li "SE: Service" at bounding box center [543, 216] width 96 height 16
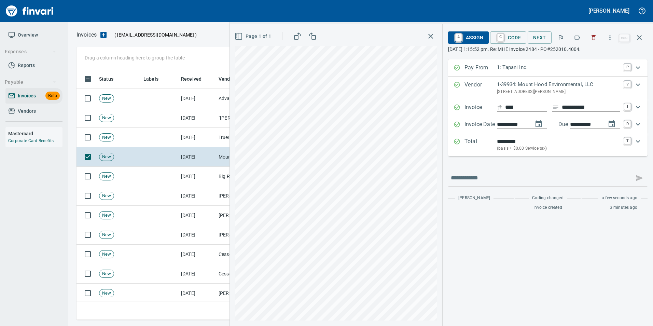
type input "**********"
click at [477, 36] on span "A Assign" at bounding box center [468, 38] width 30 height 12
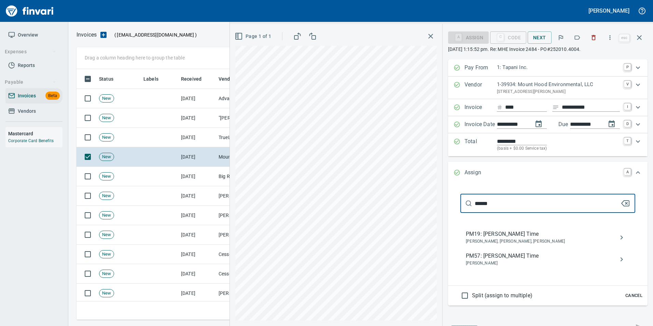
type input "******"
click at [536, 236] on span "PM19: [PERSON_NAME] Time" at bounding box center [542, 234] width 153 height 8
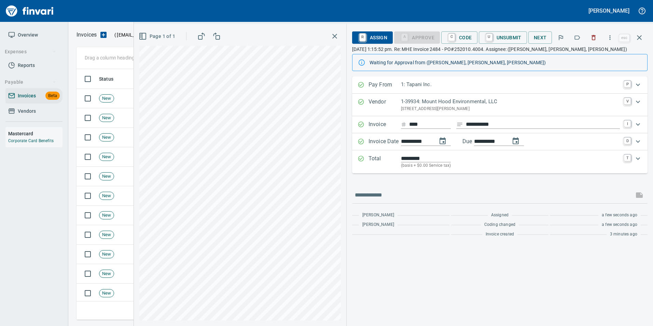
drag, startPoint x: 642, startPoint y: 37, endPoint x: 638, endPoint y: 40, distance: 5.6
click at [642, 37] on icon "button" at bounding box center [639, 37] width 8 height 8
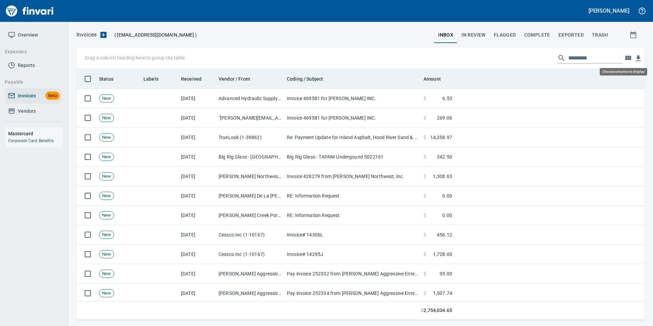
scroll to position [245, 557]
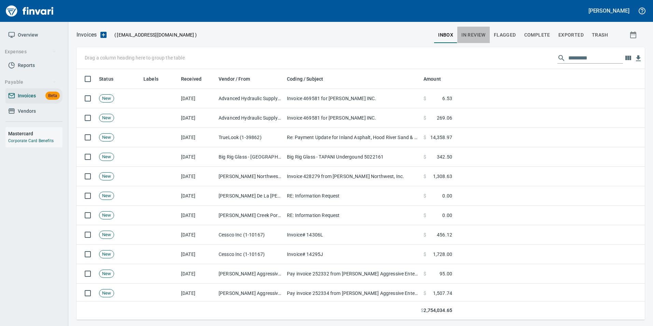
click at [481, 39] on span "In Review" at bounding box center [473, 35] width 24 height 9
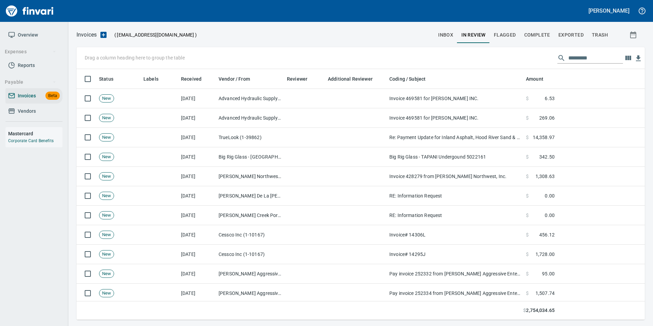
scroll to position [245, 558]
click at [572, 57] on input "text" at bounding box center [595, 58] width 55 height 11
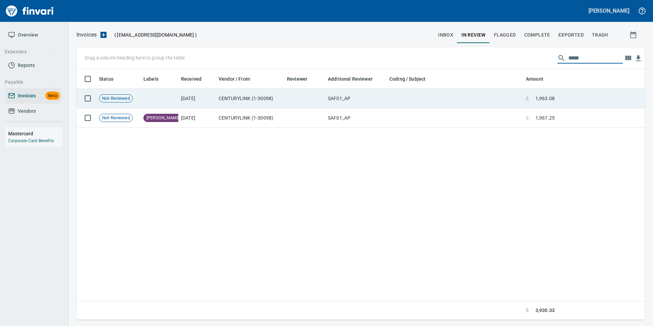
type input "*****"
click at [541, 90] on td "$ 1,963.08" at bounding box center [540, 98] width 34 height 19
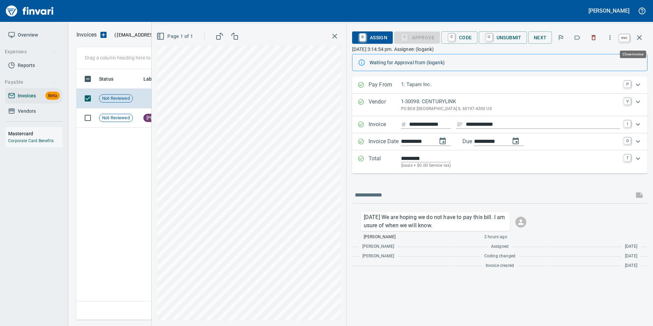
click at [635, 32] on button "button" at bounding box center [639, 37] width 16 height 16
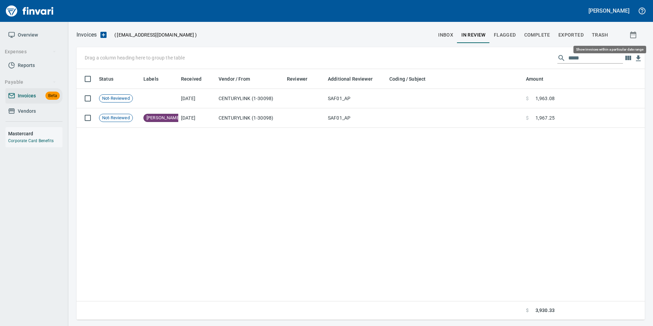
scroll to position [245, 562]
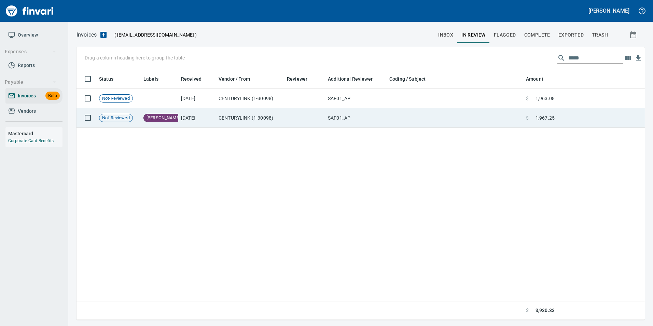
click at [532, 118] on span at bounding box center [531, 117] width 7 height 7
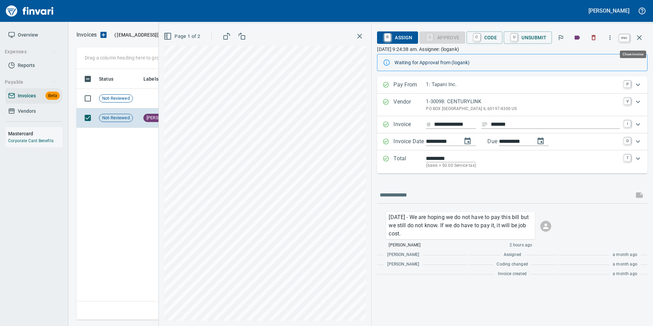
scroll to position [245, 562]
click at [643, 39] on icon "button" at bounding box center [639, 37] width 8 height 8
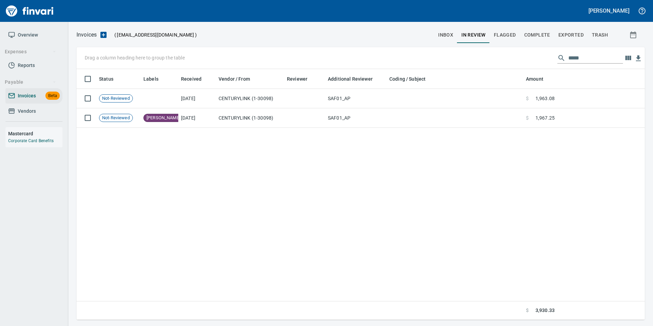
scroll to position [245, 562]
click at [570, 54] on input "*****" at bounding box center [595, 58] width 55 height 11
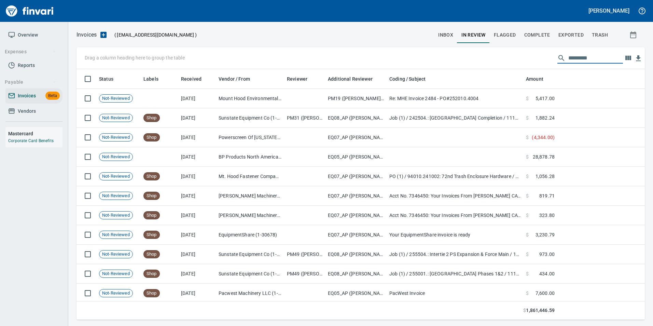
scroll to position [245, 558]
click at [456, 37] on button "inbox" at bounding box center [445, 35] width 23 height 16
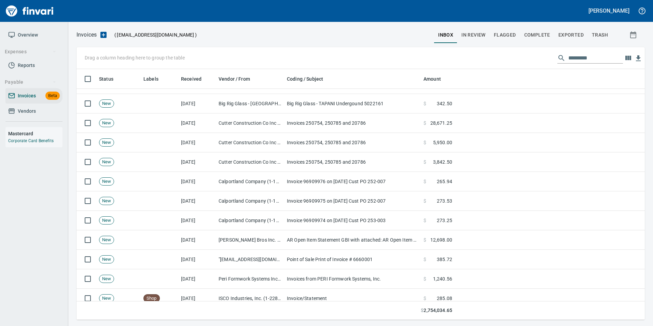
scroll to position [853, 0]
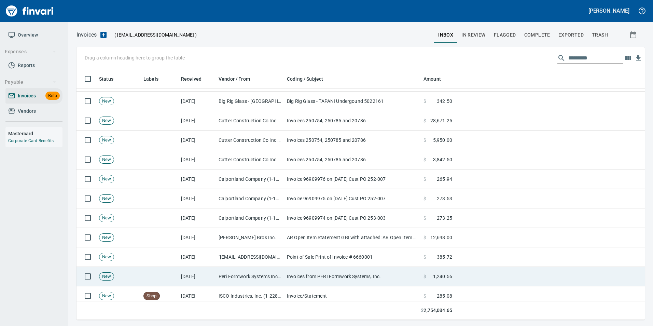
click at [243, 281] on td "Peri Formwork Systems Inc (1-10791)" at bounding box center [250, 276] width 68 height 19
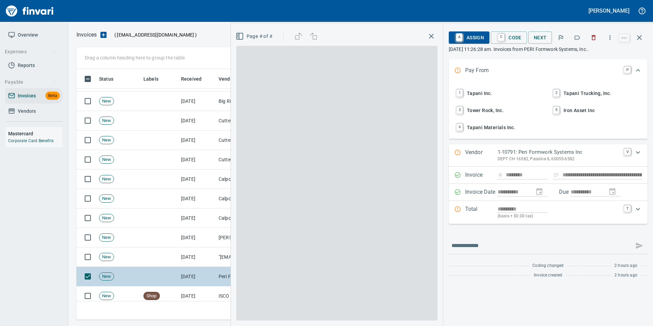
scroll to position [245, 557]
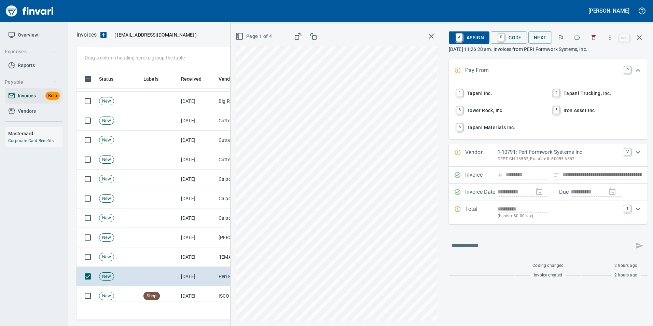
click at [578, 41] on button "button" at bounding box center [576, 37] width 15 height 15
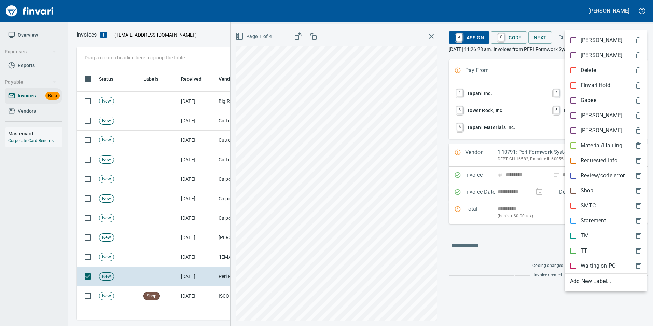
click at [590, 192] on p "Shop" at bounding box center [586, 190] width 13 height 8
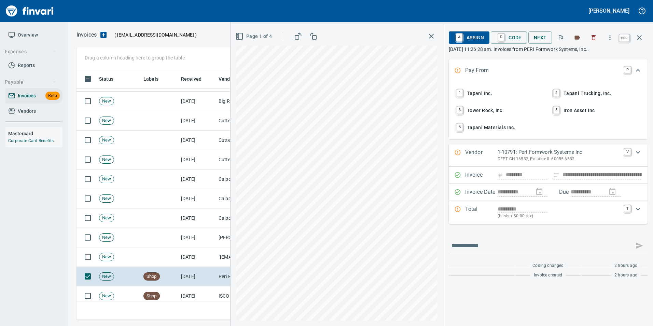
drag, startPoint x: 639, startPoint y: 36, endPoint x: 381, endPoint y: 214, distance: 313.8
click at [638, 37] on icon "button" at bounding box center [639, 37] width 8 height 8
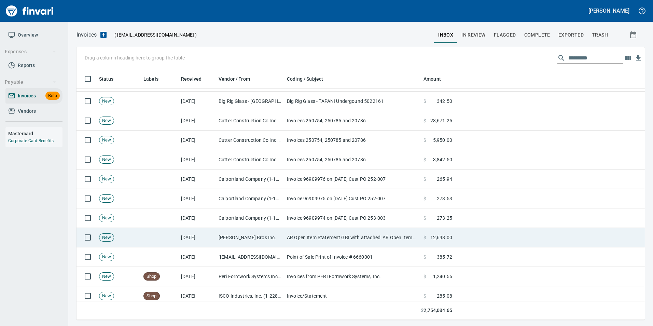
scroll to position [245, 557]
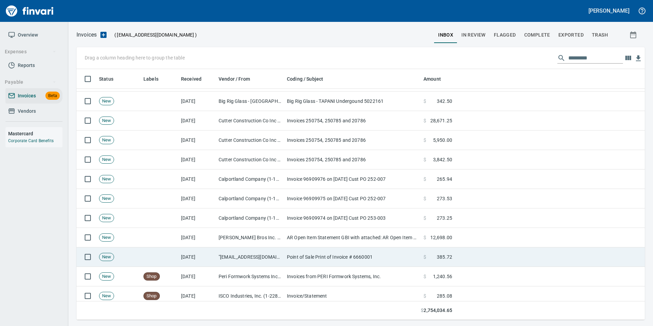
click at [315, 252] on td "Point of Sale Print of Invoice # 6660001" at bounding box center [352, 256] width 137 height 19
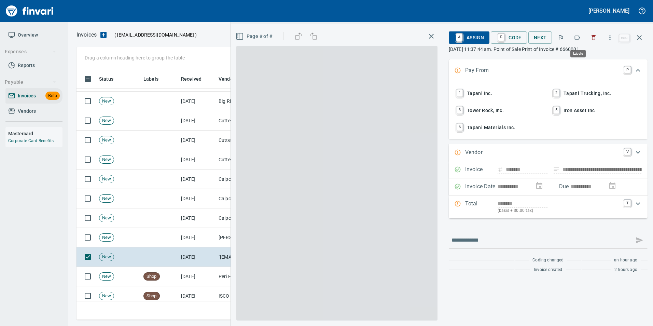
type input "**********"
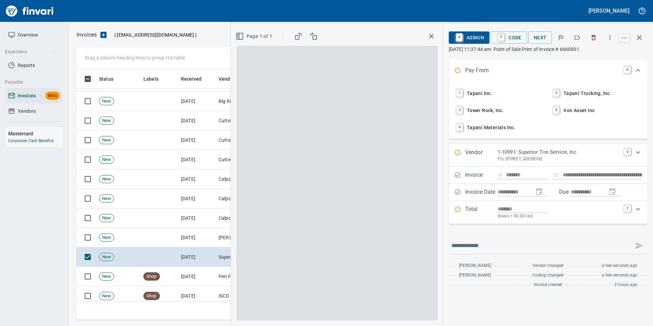
scroll to position [245, 557]
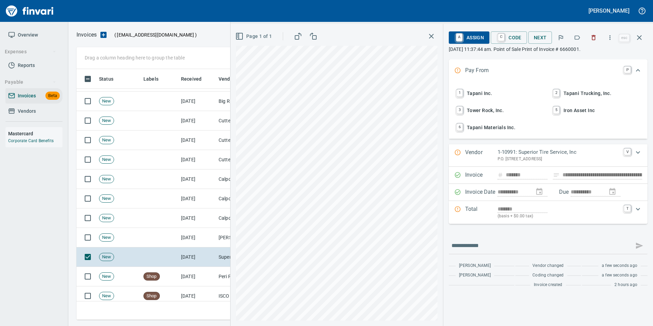
click at [576, 38] on icon "button" at bounding box center [576, 37] width 7 height 7
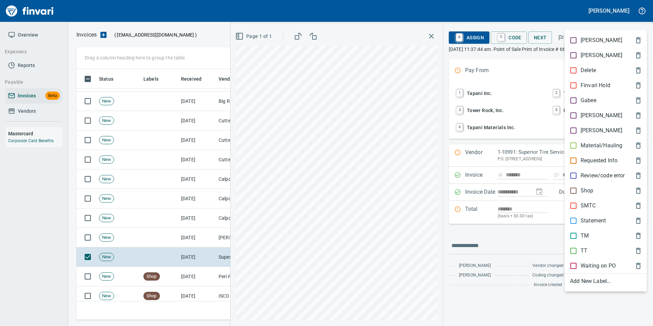
click at [582, 244] on div "TT" at bounding box center [605, 250] width 82 height 15
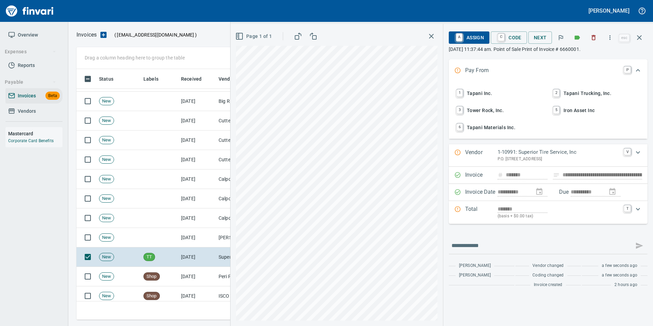
click at [639, 37] on icon "button" at bounding box center [639, 37] width 8 height 8
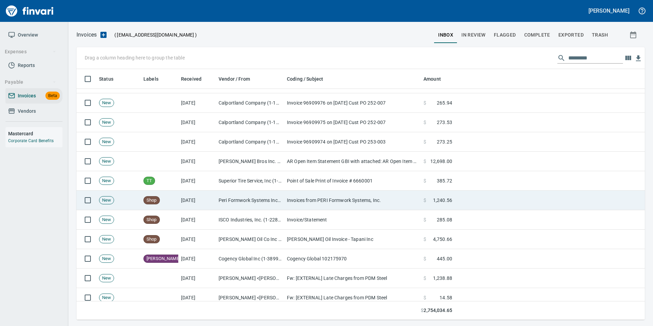
scroll to position [922, 0]
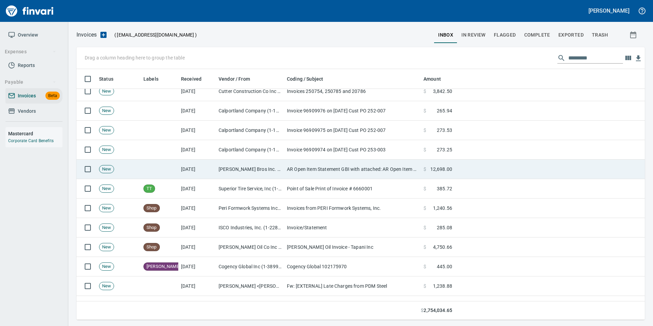
click at [214, 170] on td "[DATE]" at bounding box center [197, 168] width 38 height 19
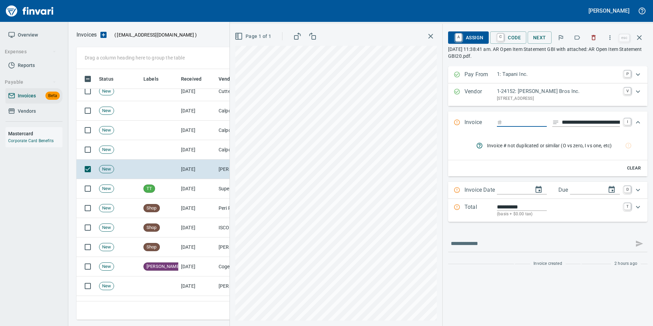
click at [577, 33] on button "button" at bounding box center [576, 37] width 15 height 15
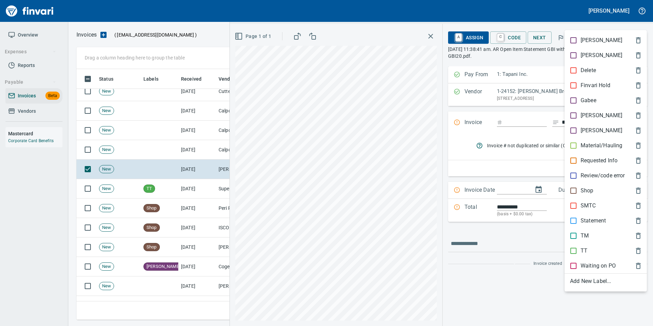
drag, startPoint x: 593, startPoint y: 222, endPoint x: 595, endPoint y: 182, distance: 40.7
click at [593, 221] on p "Statement" at bounding box center [592, 220] width 25 height 8
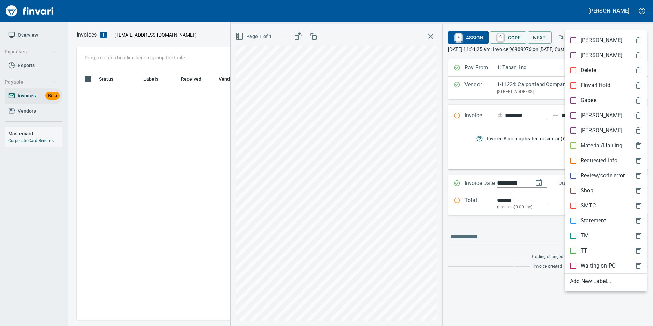
scroll to position [245, 557]
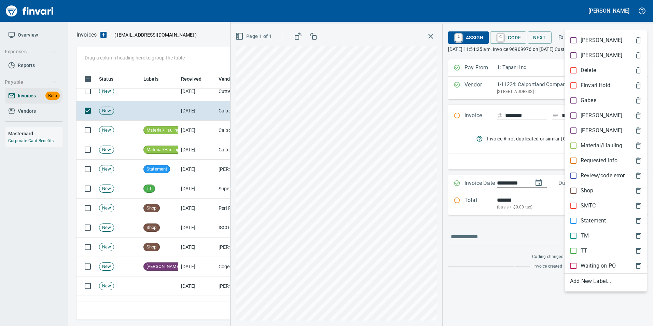
drag, startPoint x: 580, startPoint y: 148, endPoint x: 601, endPoint y: 106, distance: 46.7
click at [580, 145] on p "Material/Hauling" at bounding box center [601, 145] width 42 height 8
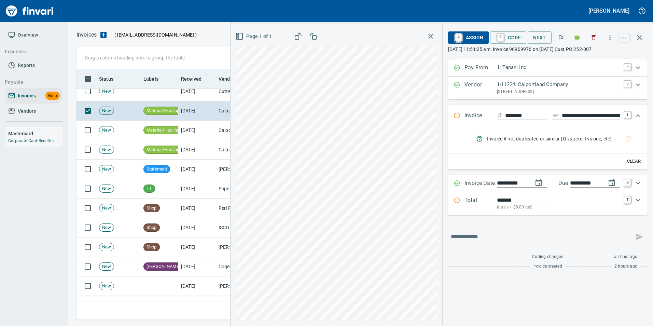
click at [633, 39] on button "button" at bounding box center [639, 37] width 16 height 16
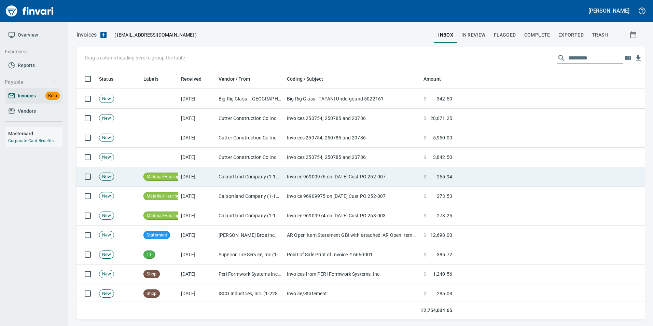
scroll to position [853, 0]
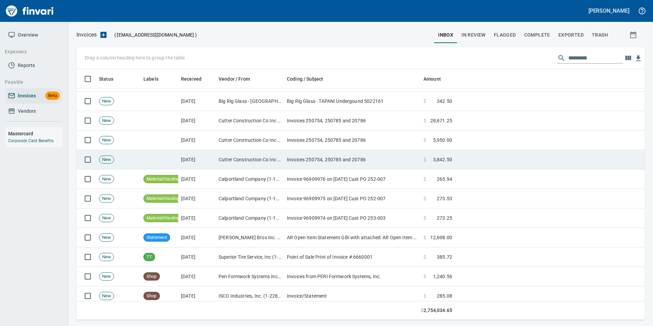
click at [251, 163] on td "Cutter Construction Co Inc (1-10263)" at bounding box center [250, 159] width 68 height 19
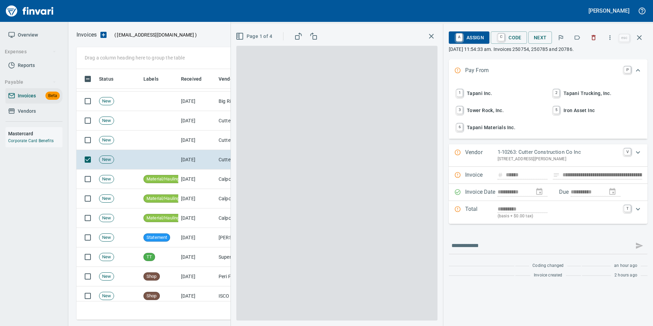
click at [577, 40] on icon "button" at bounding box center [576, 37] width 7 height 7
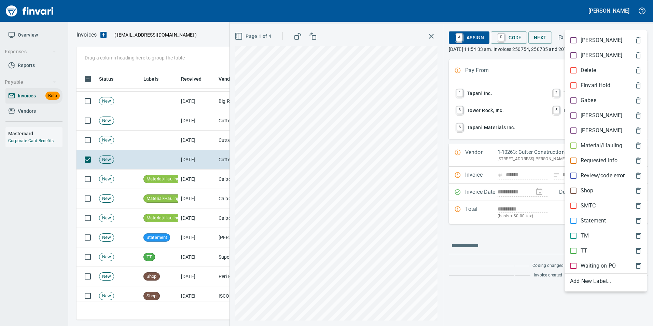
click at [596, 149] on p "Material/Hauling" at bounding box center [601, 145] width 42 height 8
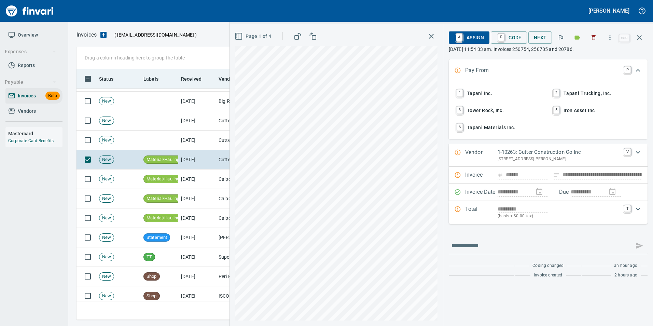
click at [638, 39] on icon "button" at bounding box center [639, 37] width 5 height 5
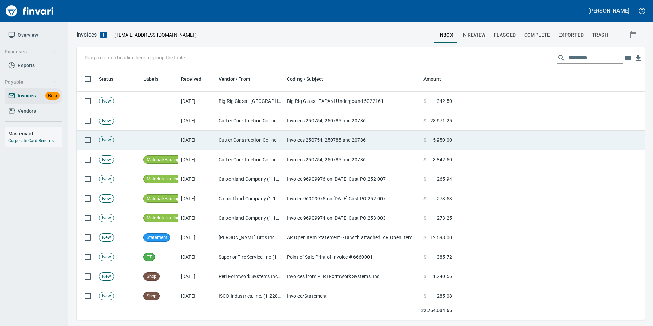
click at [341, 144] on td "Invoices 250754, 250785 and 20786" at bounding box center [352, 139] width 137 height 19
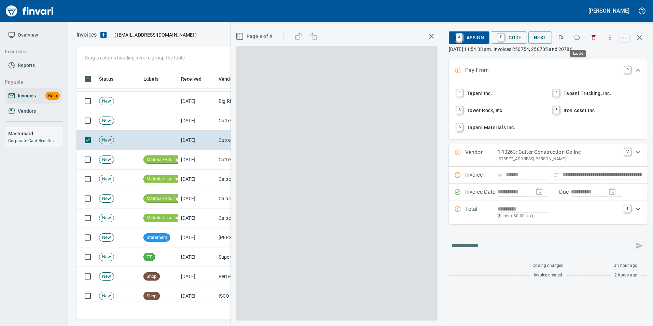
scroll to position [245, 557]
click at [579, 35] on icon "button" at bounding box center [576, 37] width 7 height 7
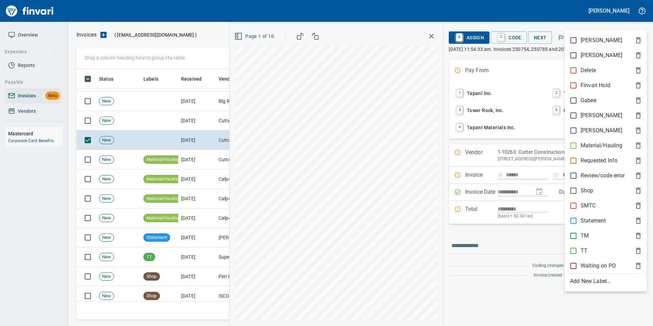
click at [595, 146] on p "Material/Hauling" at bounding box center [601, 145] width 42 height 8
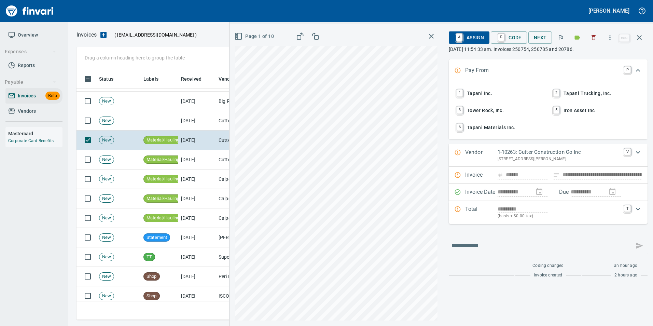
click at [639, 39] on icon "button" at bounding box center [639, 37] width 8 height 8
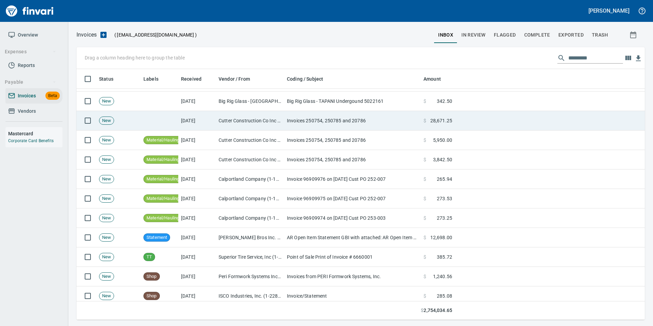
click at [360, 123] on td "Invoices 250754, 250785 and 20786" at bounding box center [352, 120] width 137 height 19
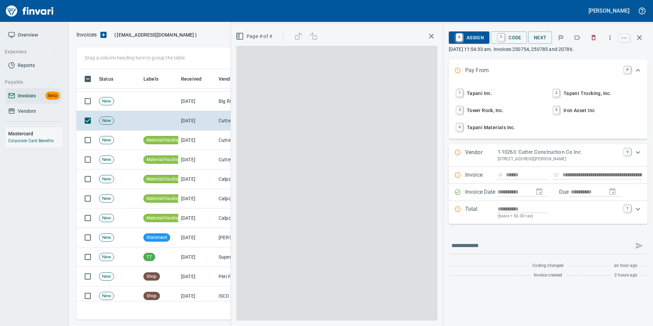
click at [575, 39] on icon "button" at bounding box center [576, 37] width 5 height 4
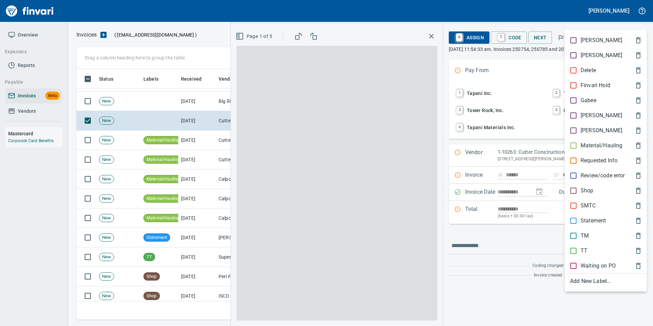
click at [591, 145] on p "Material/Hauling" at bounding box center [601, 145] width 42 height 8
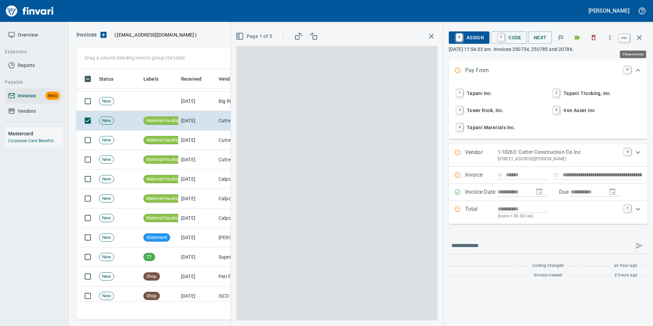
click at [640, 40] on icon "button" at bounding box center [639, 37] width 8 height 8
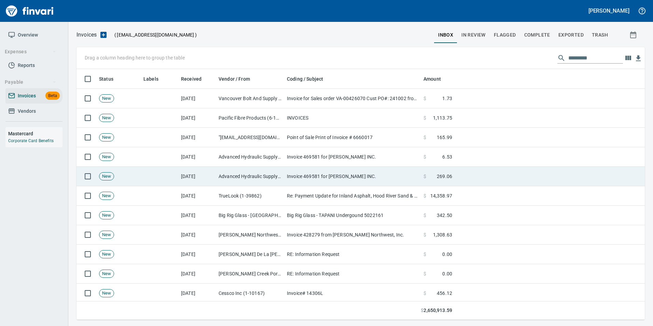
scroll to position [245, 558]
